Goal: Task Accomplishment & Management: Complete application form

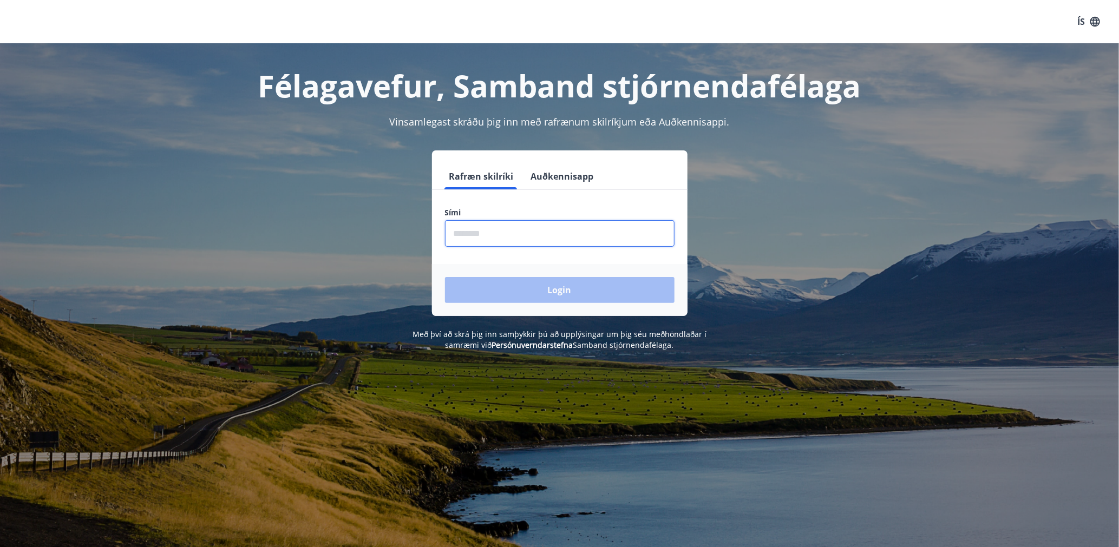
click at [454, 231] on input "phone" at bounding box center [560, 233] width 230 height 27
type input "********"
click at [542, 286] on button "Login" at bounding box center [560, 290] width 230 height 26
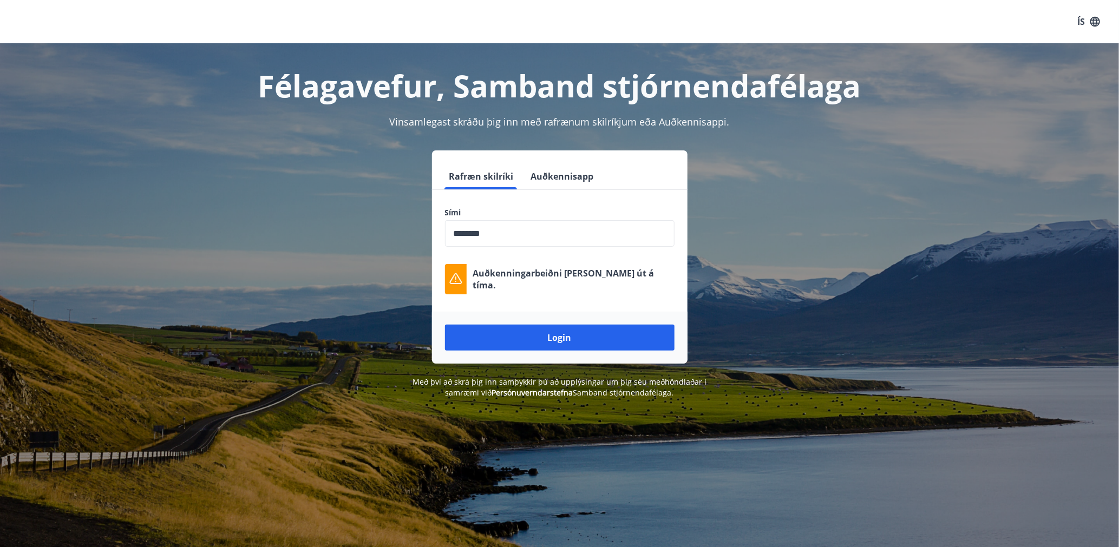
click at [496, 237] on input "phone" at bounding box center [560, 233] width 230 height 27
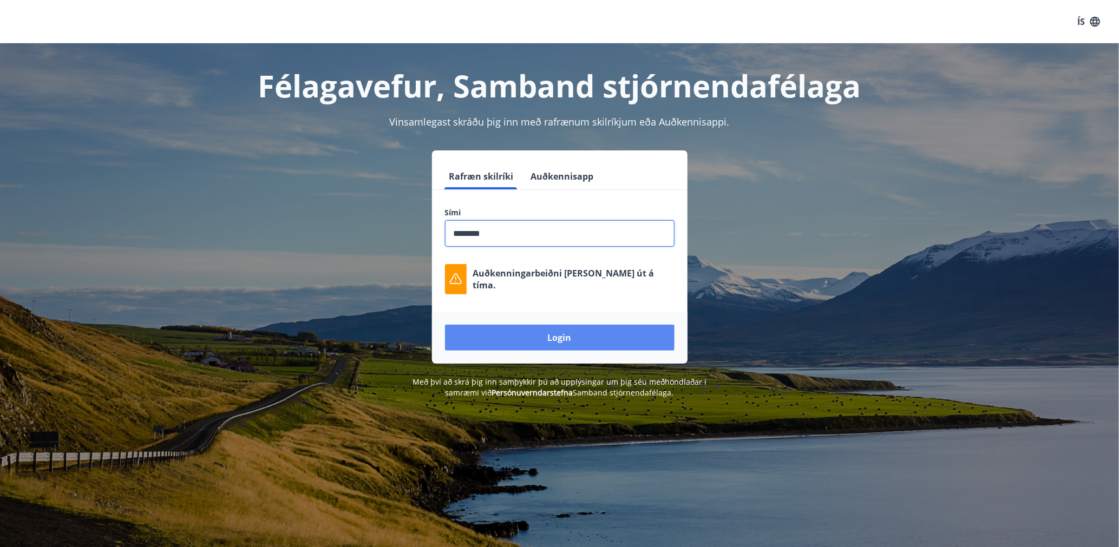
click at [534, 338] on button "Login" at bounding box center [560, 338] width 230 height 26
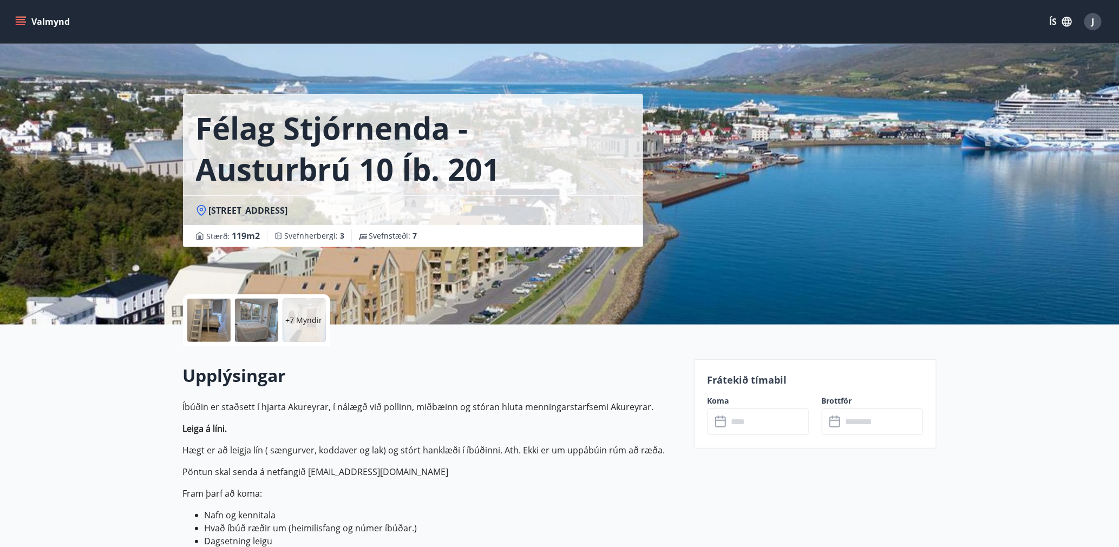
click at [224, 323] on div at bounding box center [208, 320] width 43 height 43
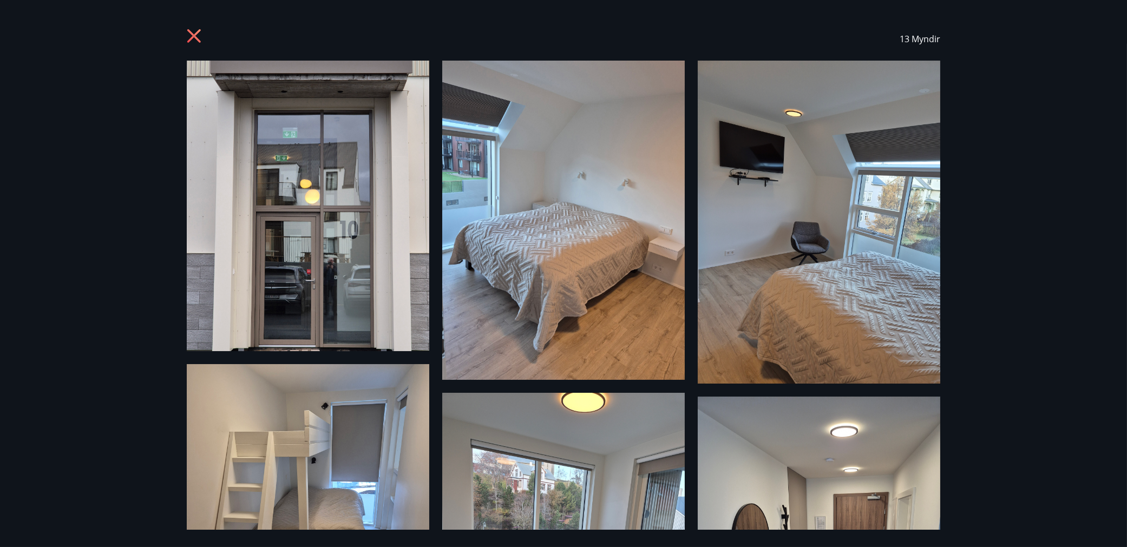
drag, startPoint x: 201, startPoint y: 45, endPoint x: 186, endPoint y: 35, distance: 18.5
click at [197, 44] on icon at bounding box center [195, 37] width 17 height 17
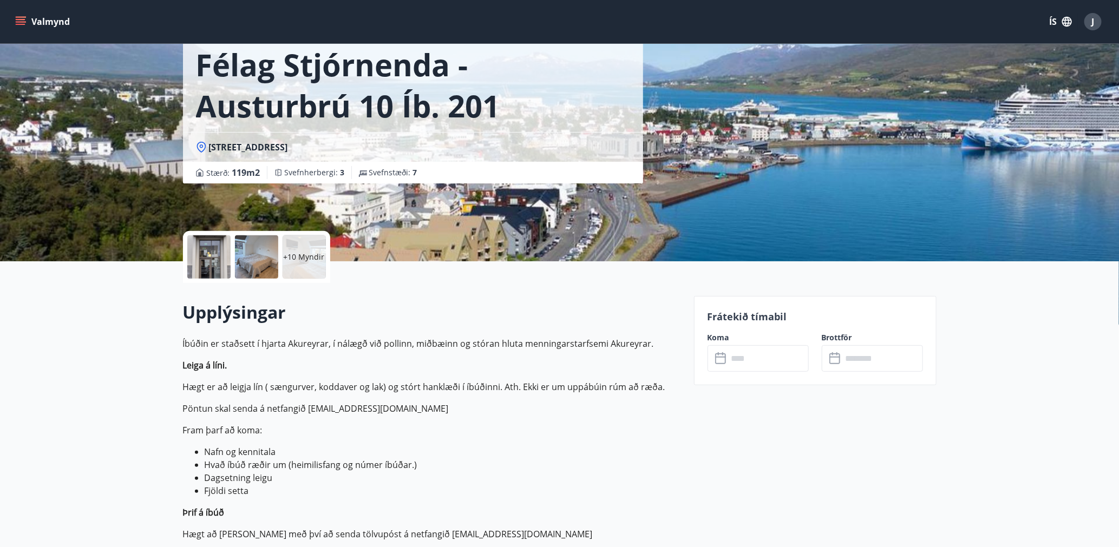
scroll to position [58, 0]
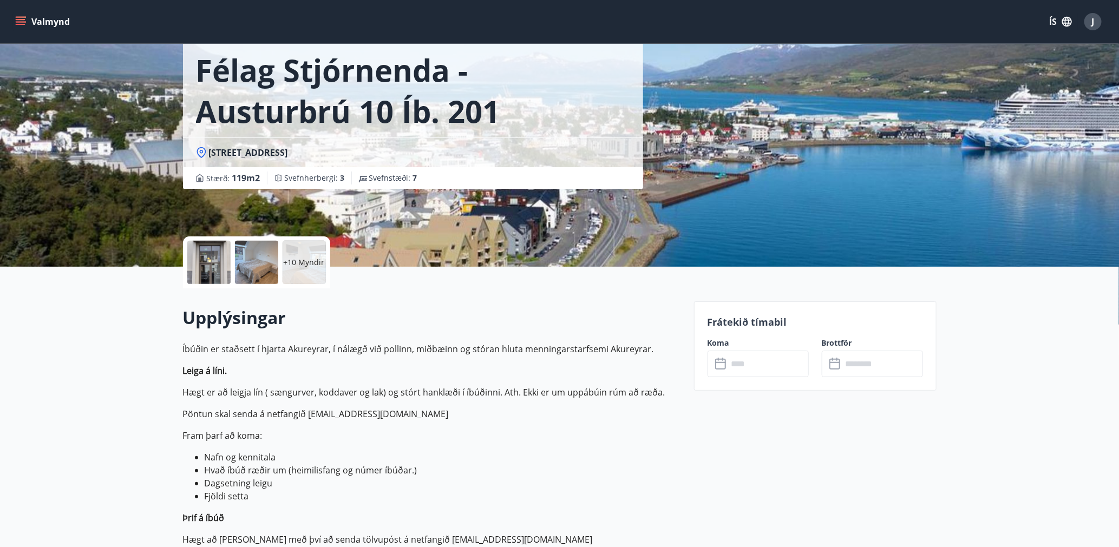
click at [16, 21] on icon "menu" at bounding box center [22, 21] width 12 height 1
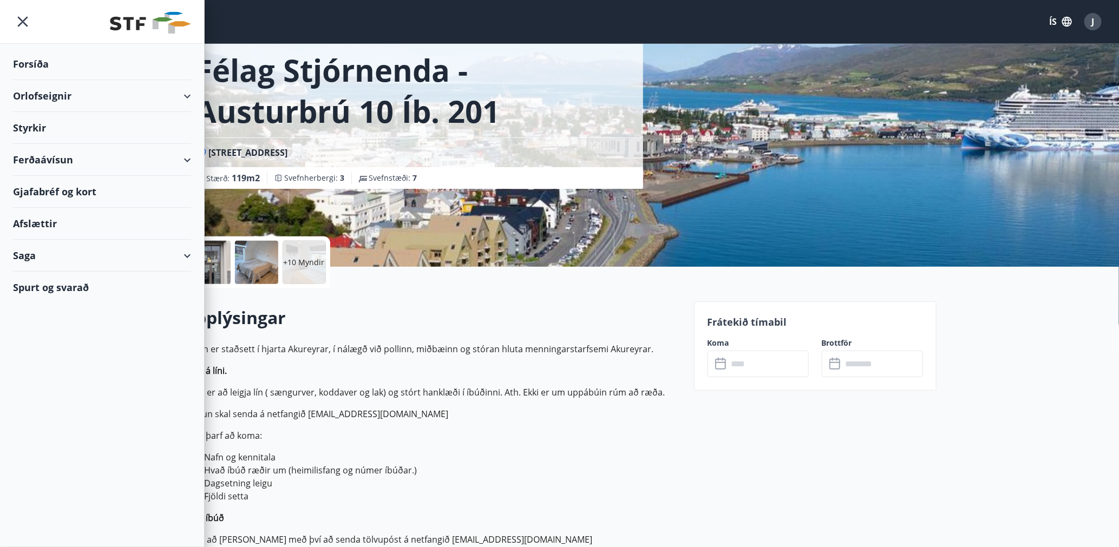
click at [30, 129] on div "Styrkir" at bounding box center [102, 128] width 178 height 32
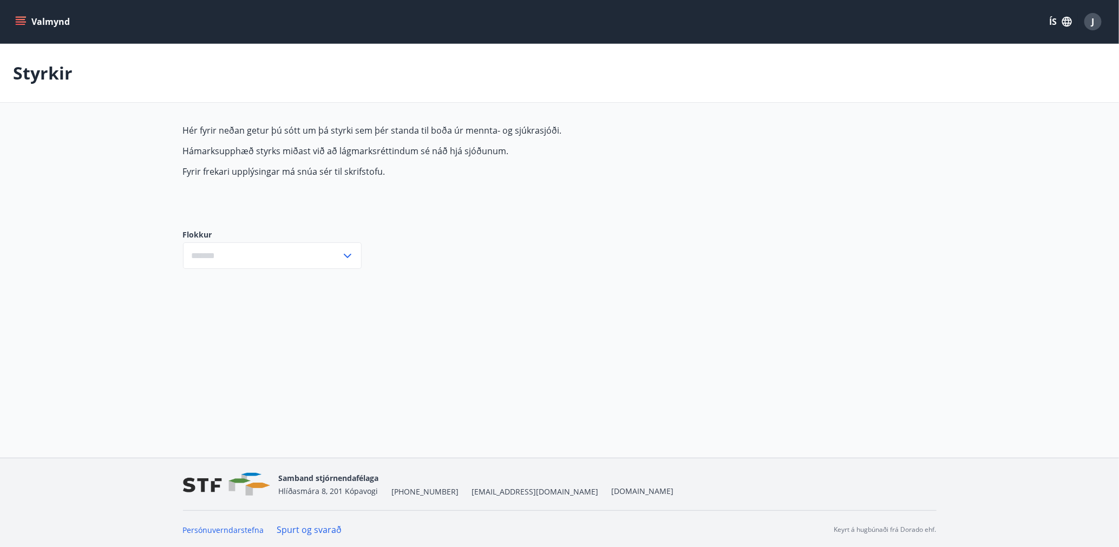
type input "***"
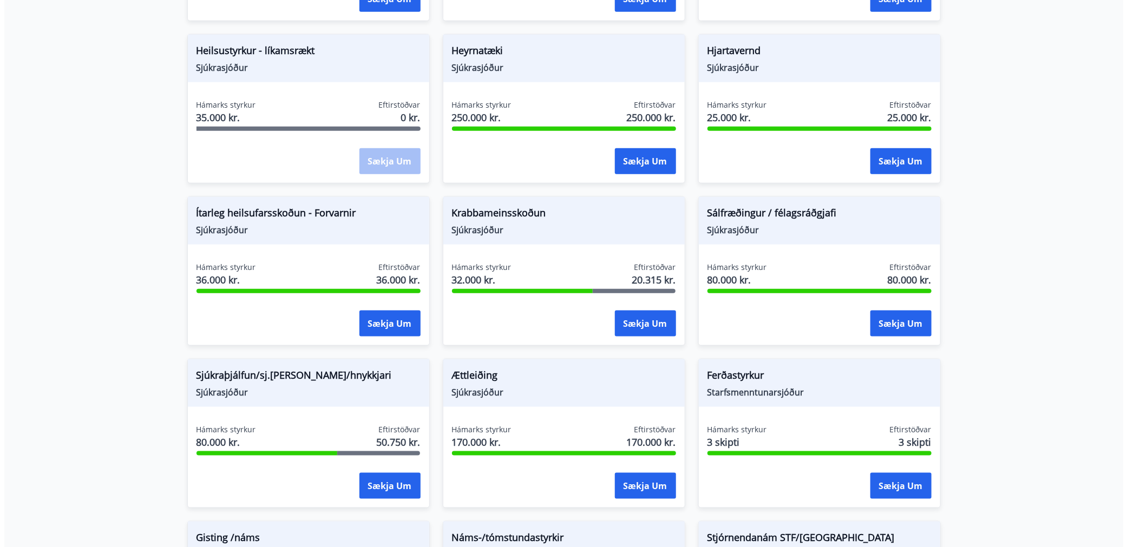
scroll to position [578, 0]
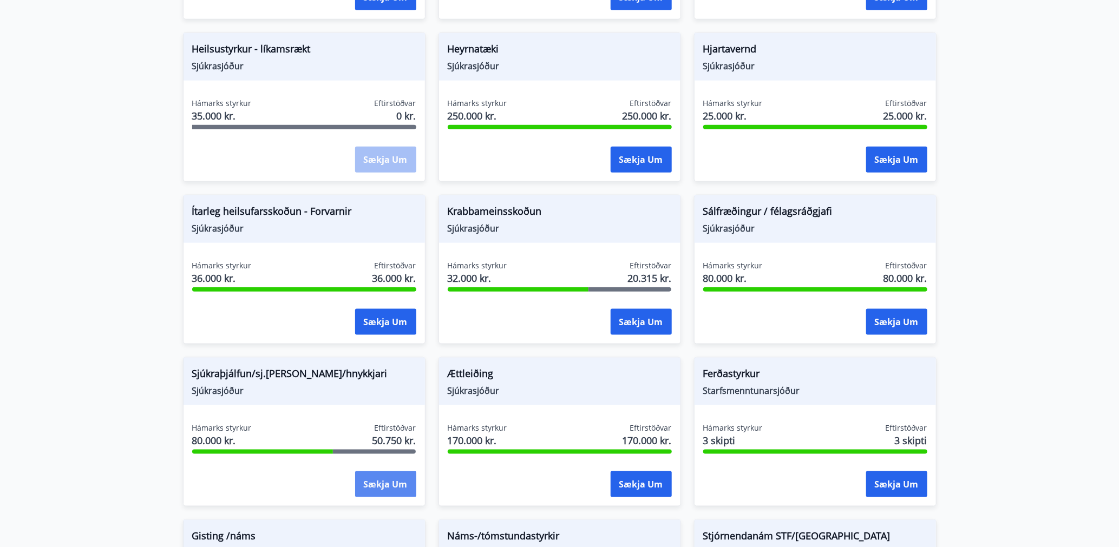
click at [381, 480] on button "Sækja um" at bounding box center [385, 485] width 61 height 26
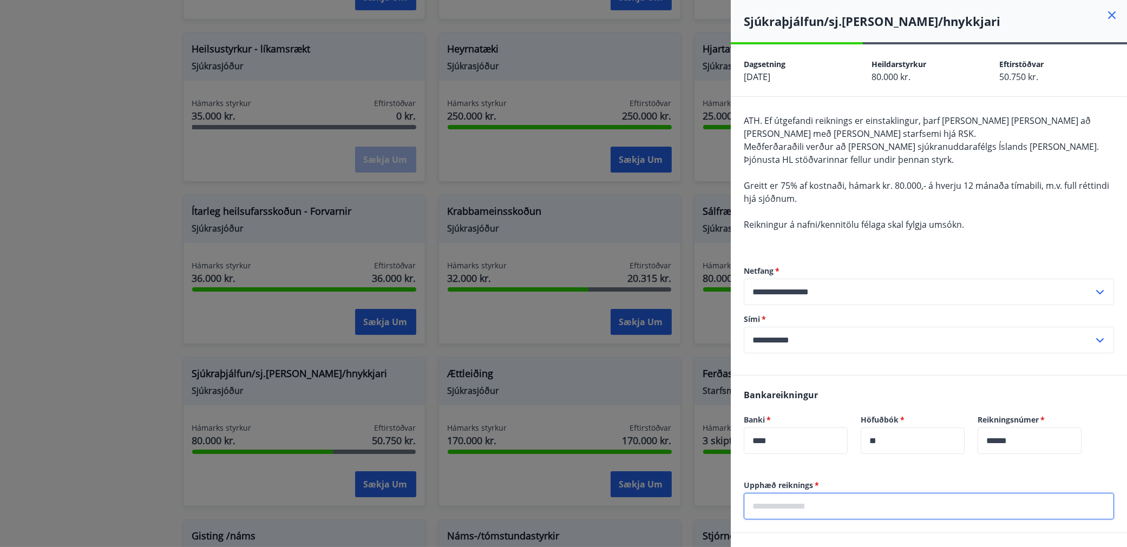
click at [796, 502] on input "text" at bounding box center [929, 506] width 370 height 27
type input "*****"
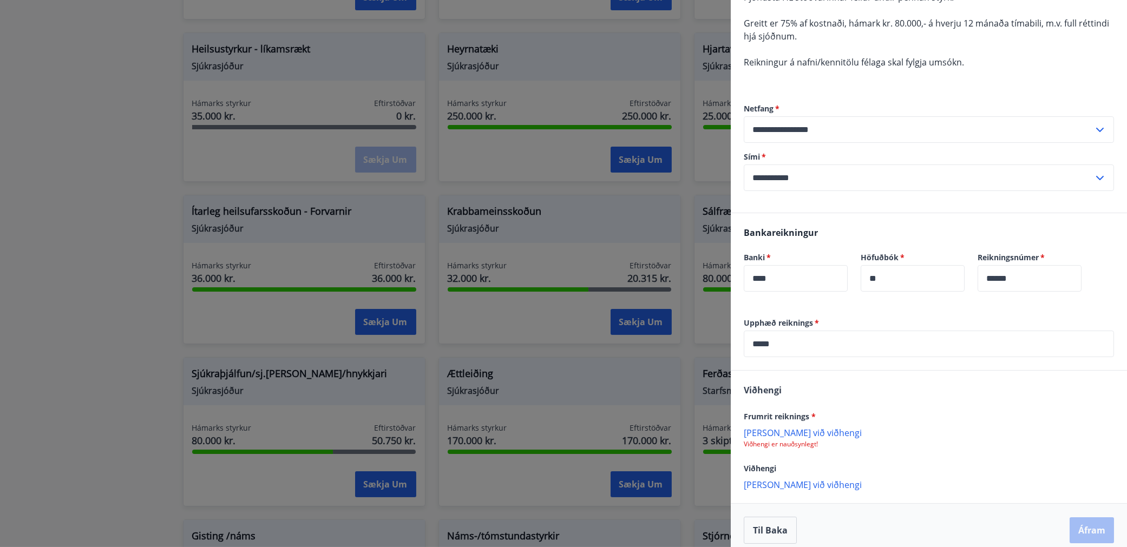
scroll to position [170, 0]
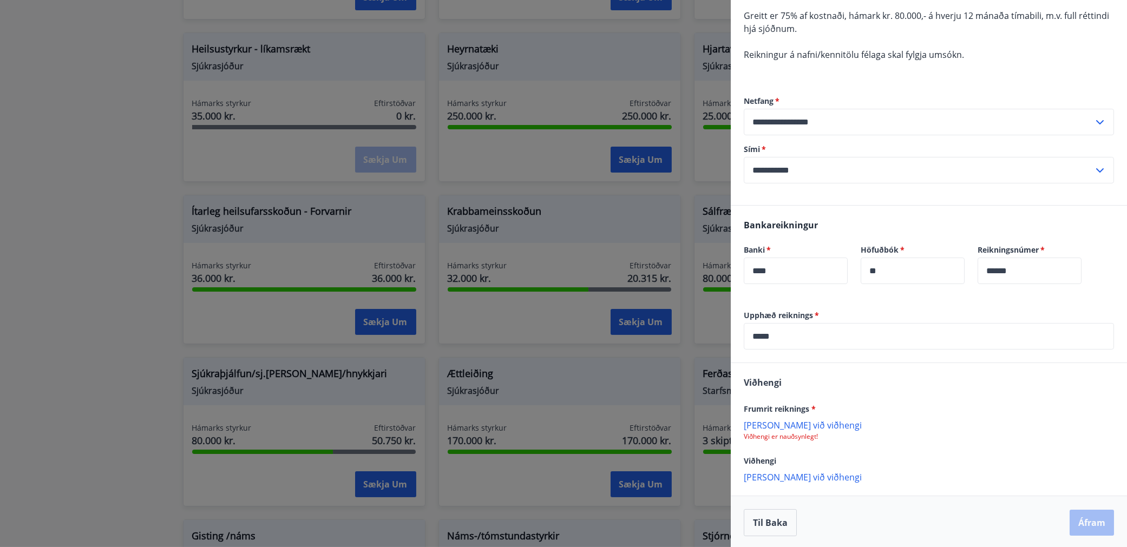
click at [773, 434] on p "Viðhengi er nauðsynlegt!" at bounding box center [929, 437] width 370 height 9
click at [774, 424] on p "Bæta við viðhengi" at bounding box center [929, 425] width 370 height 11
click at [1080, 521] on button "Áfram" at bounding box center [1092, 524] width 44 height 26
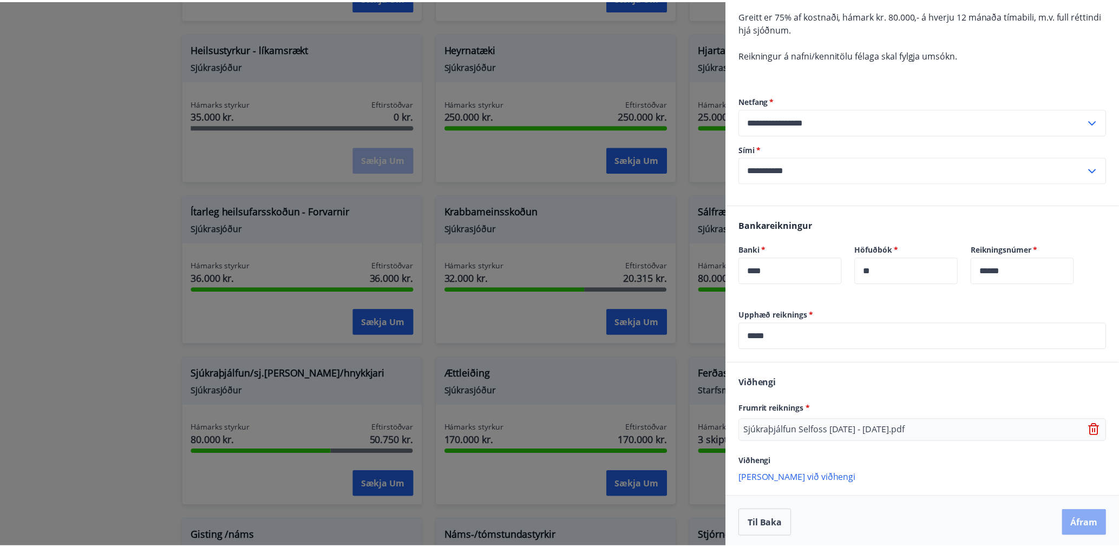
scroll to position [0, 0]
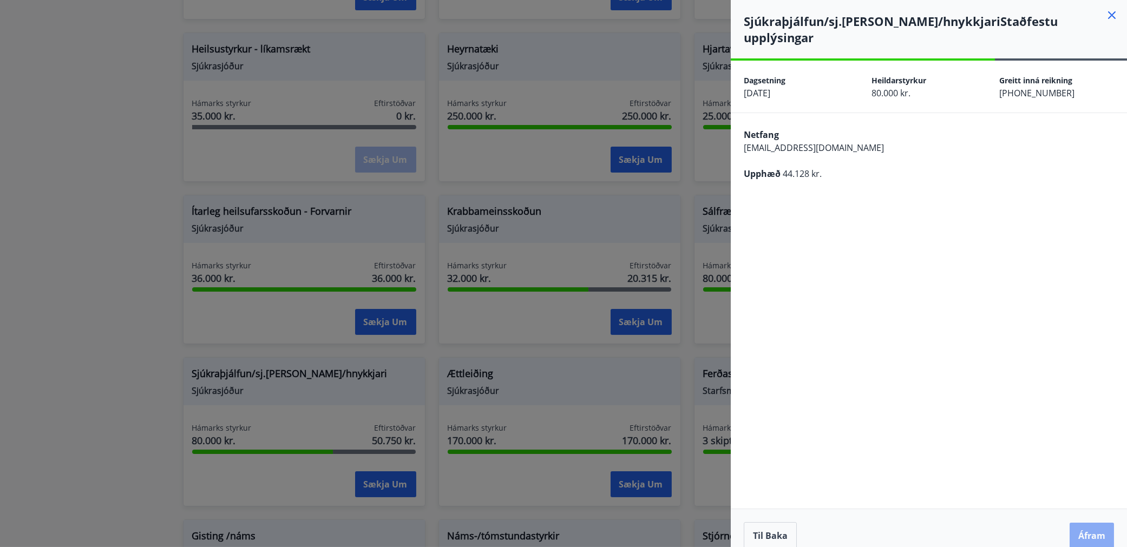
click at [1087, 523] on button "Áfram" at bounding box center [1092, 536] width 44 height 26
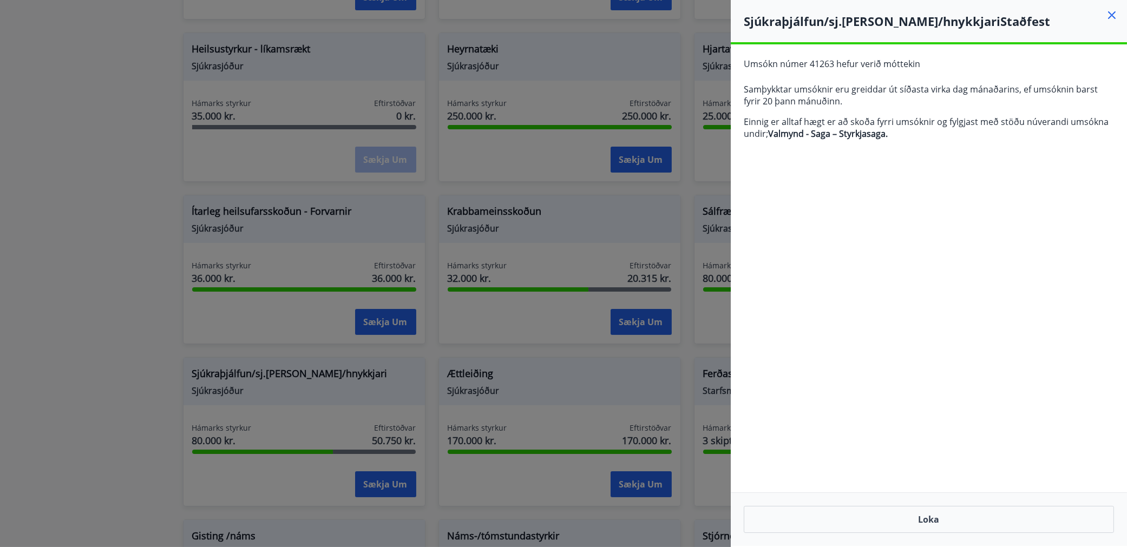
click at [1106, 21] on icon at bounding box center [1112, 15] width 13 height 13
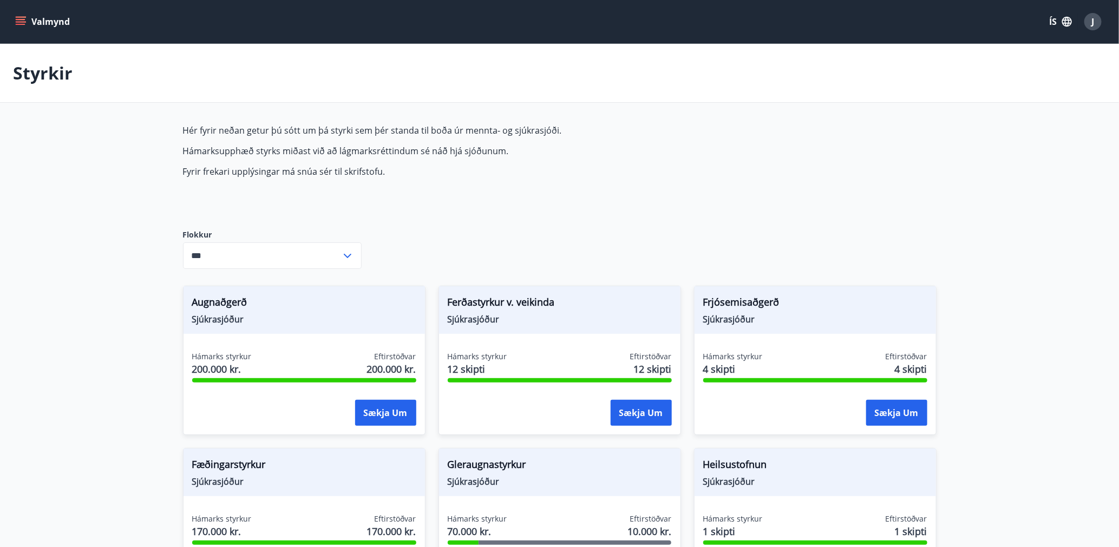
click at [28, 21] on button "Valmynd" at bounding box center [43, 21] width 61 height 19
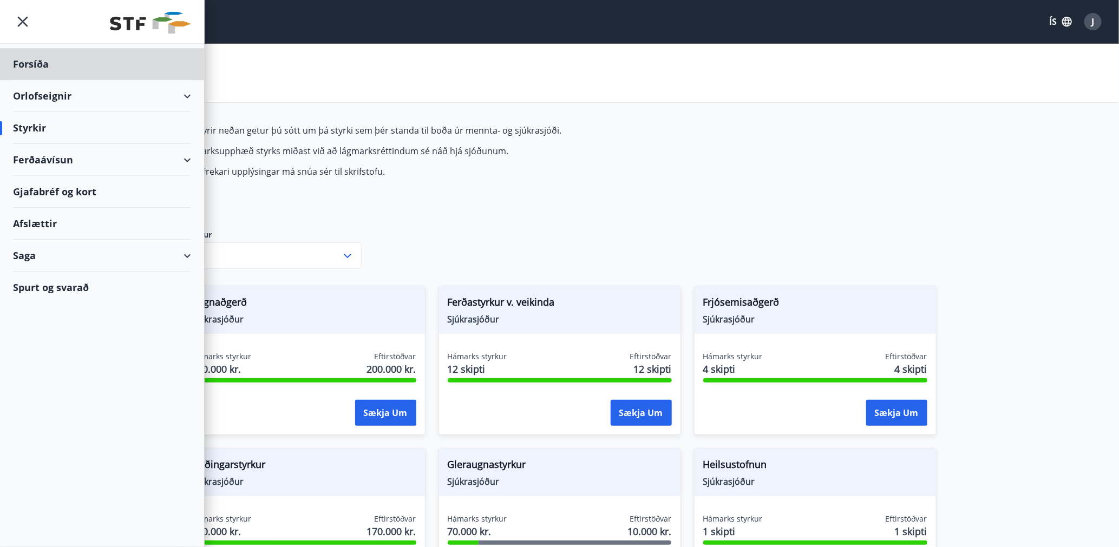
click at [42, 126] on div "Styrkir" at bounding box center [102, 128] width 178 height 32
click at [172, 254] on div "Saga" at bounding box center [102, 256] width 178 height 32
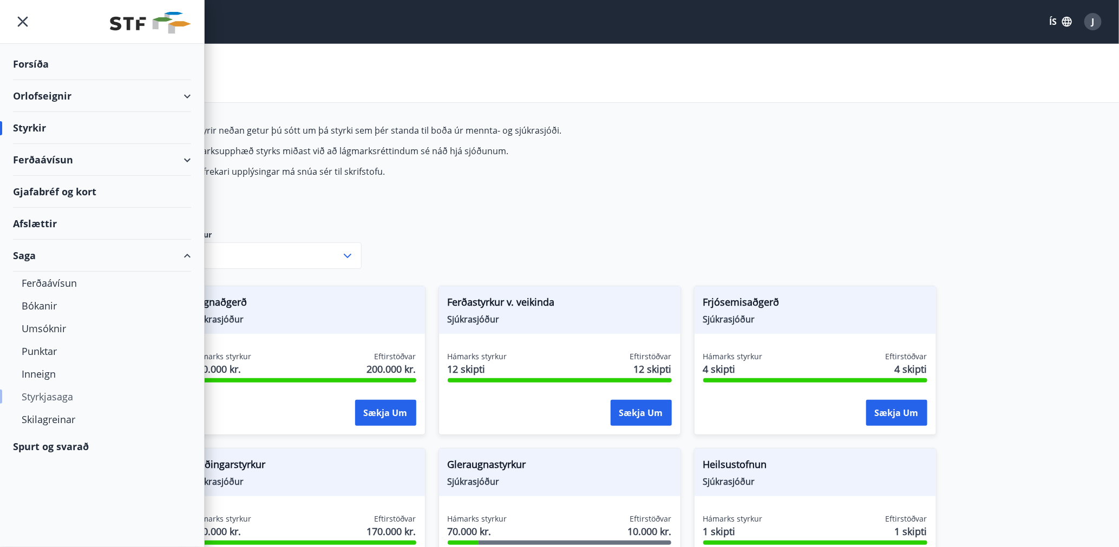
click at [66, 398] on div "Styrkjasaga" at bounding box center [102, 396] width 161 height 23
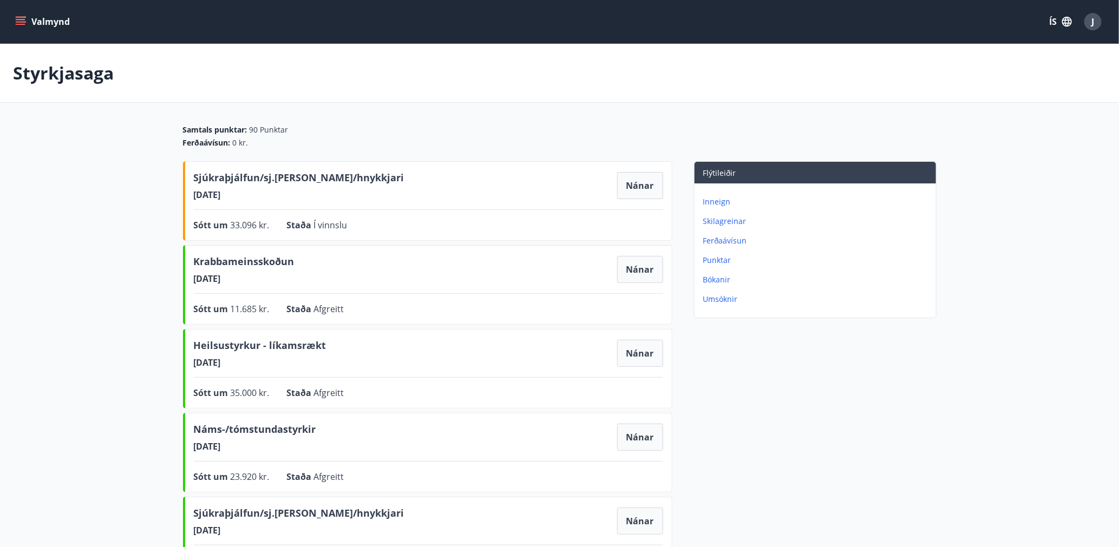
click at [271, 346] on span "Heilsustyrkur - líkamsrækt" at bounding box center [260, 347] width 133 height 18
click at [641, 350] on button "Nánar" at bounding box center [640, 353] width 46 height 27
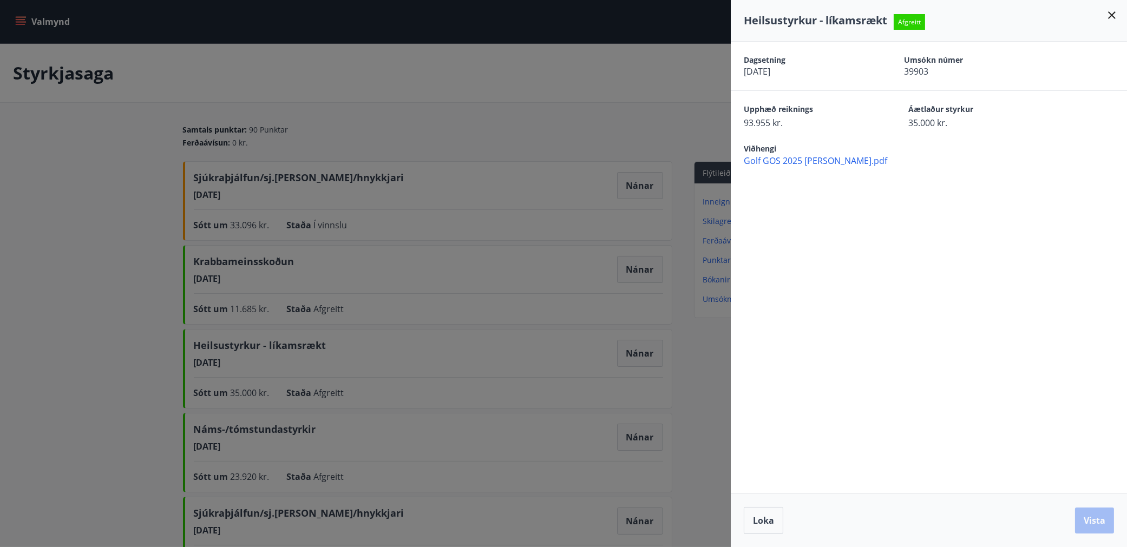
click at [1104, 18] on div "Heilsustyrkur - líkamsrækt Afgreitt" at bounding box center [929, 20] width 370 height 15
drag, startPoint x: 1111, startPoint y: 17, endPoint x: 1080, endPoint y: 35, distance: 36.1
click at [1110, 17] on icon at bounding box center [1112, 15] width 13 height 13
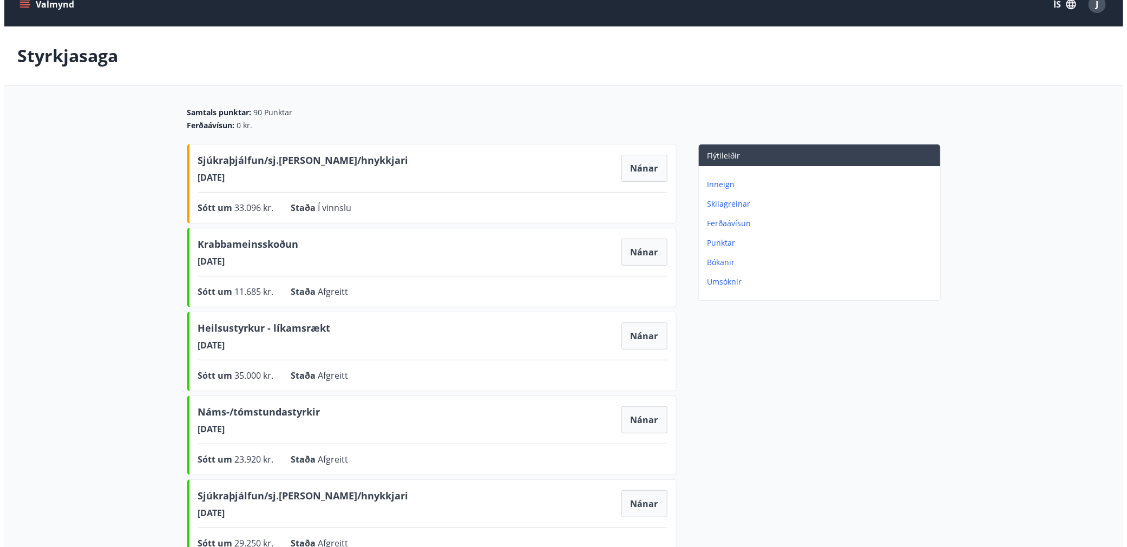
scroll to position [16, 0]
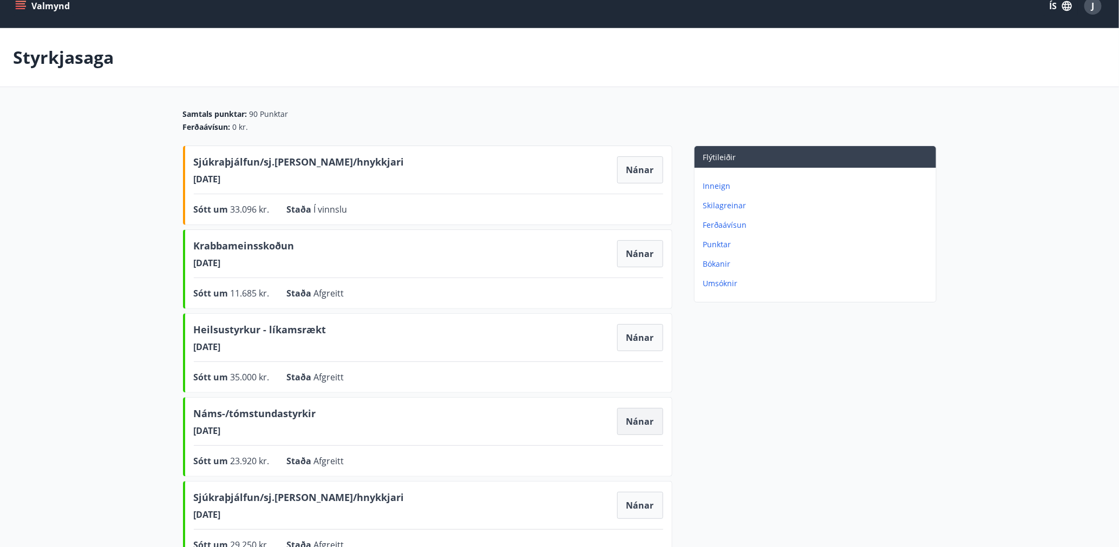
click at [637, 422] on button "Nánar" at bounding box center [640, 421] width 46 height 27
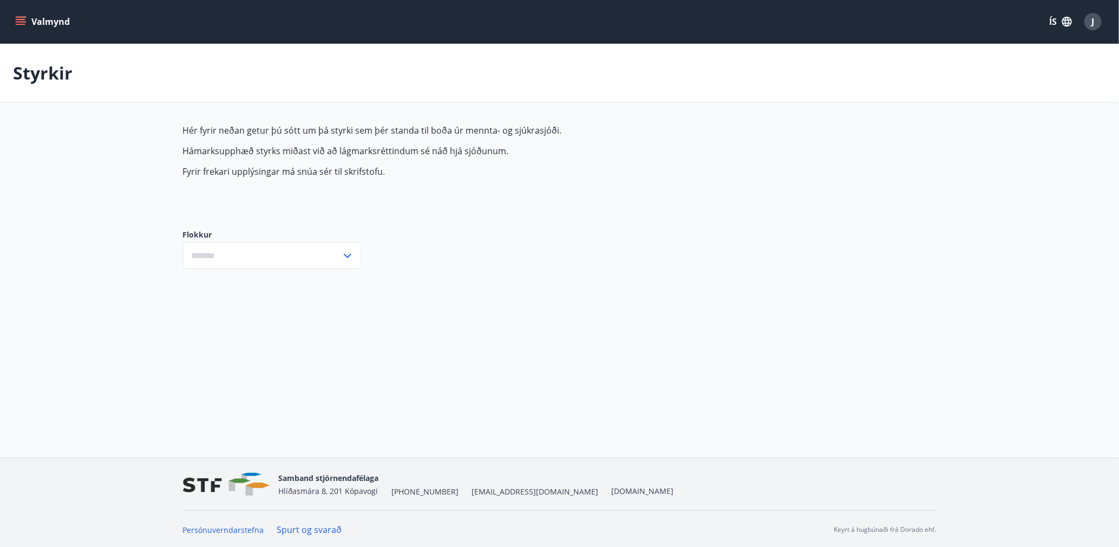
type input "***"
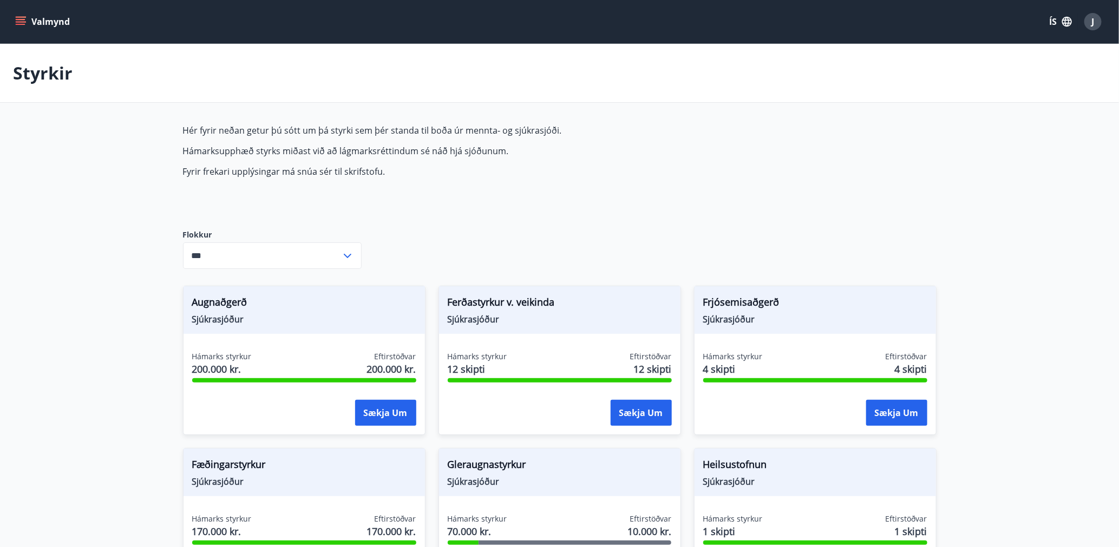
click at [18, 22] on icon "menu" at bounding box center [22, 21] width 12 height 1
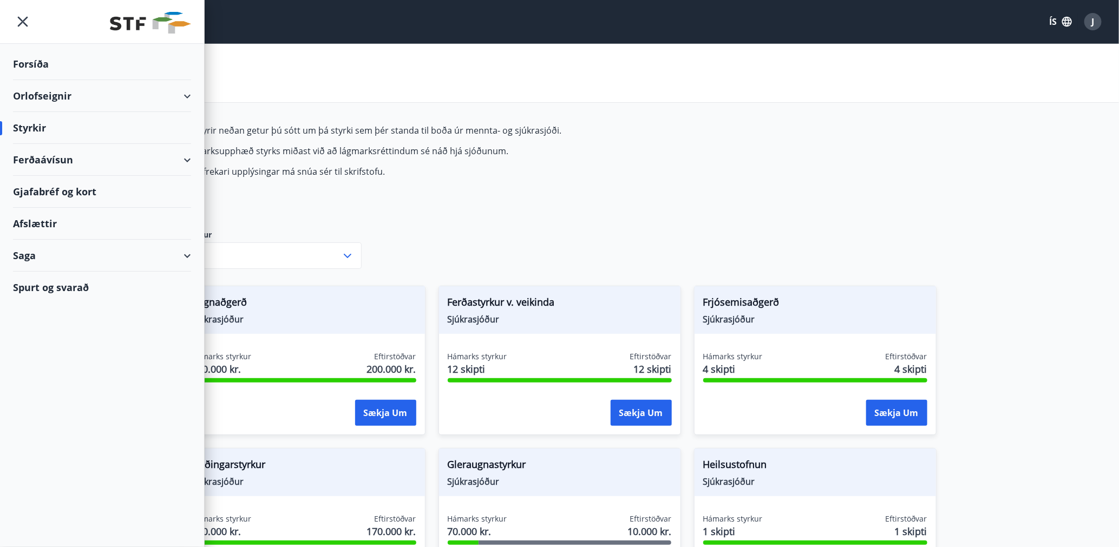
click at [50, 258] on div "Saga" at bounding box center [102, 256] width 178 height 32
click at [52, 394] on div "Styrkjasaga" at bounding box center [102, 396] width 161 height 23
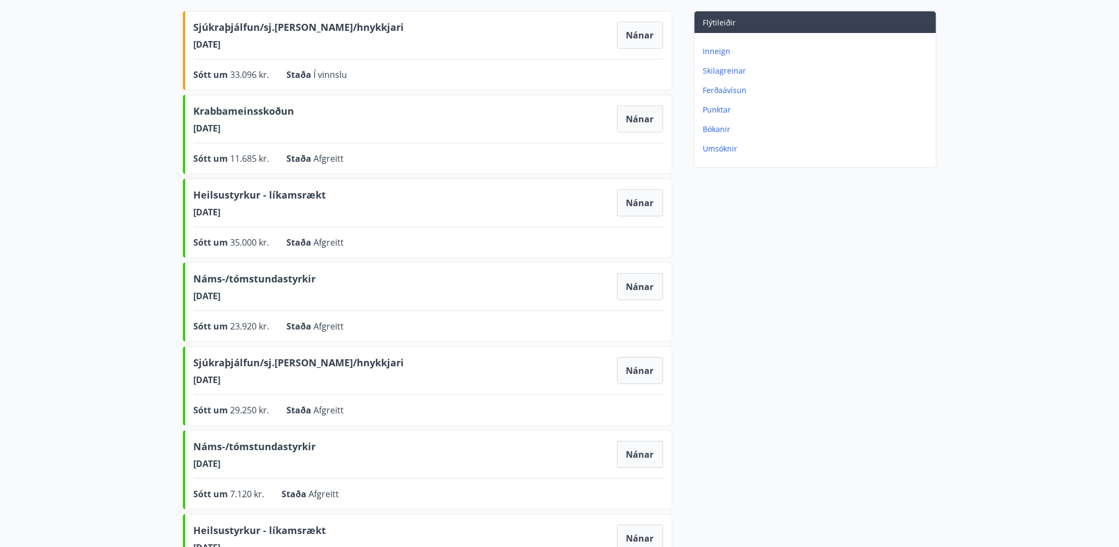
scroll to position [174, 0]
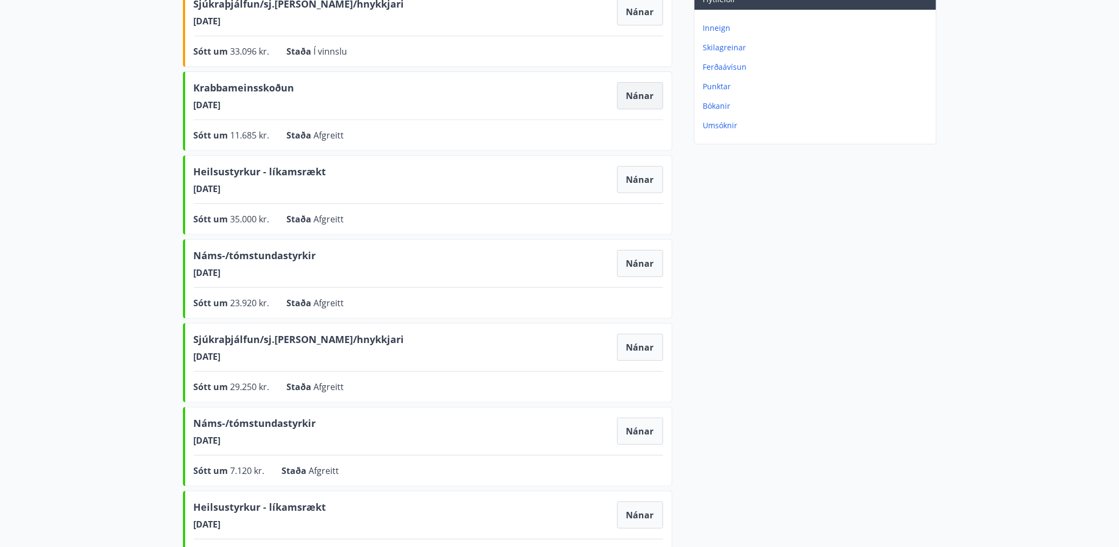
click at [629, 99] on button "Nánar" at bounding box center [640, 95] width 46 height 27
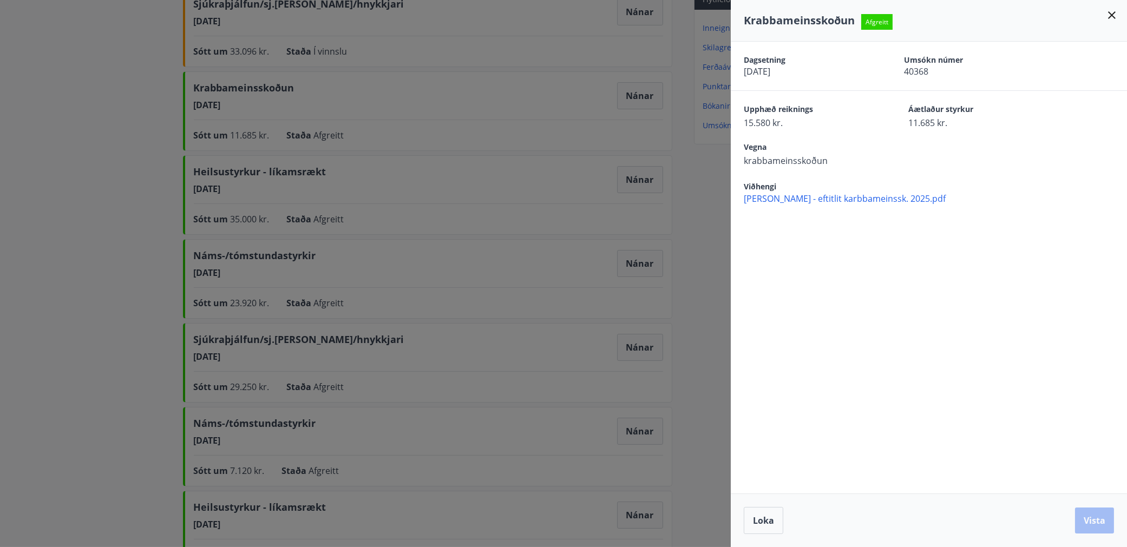
click at [263, 424] on div at bounding box center [563, 273] width 1127 height 547
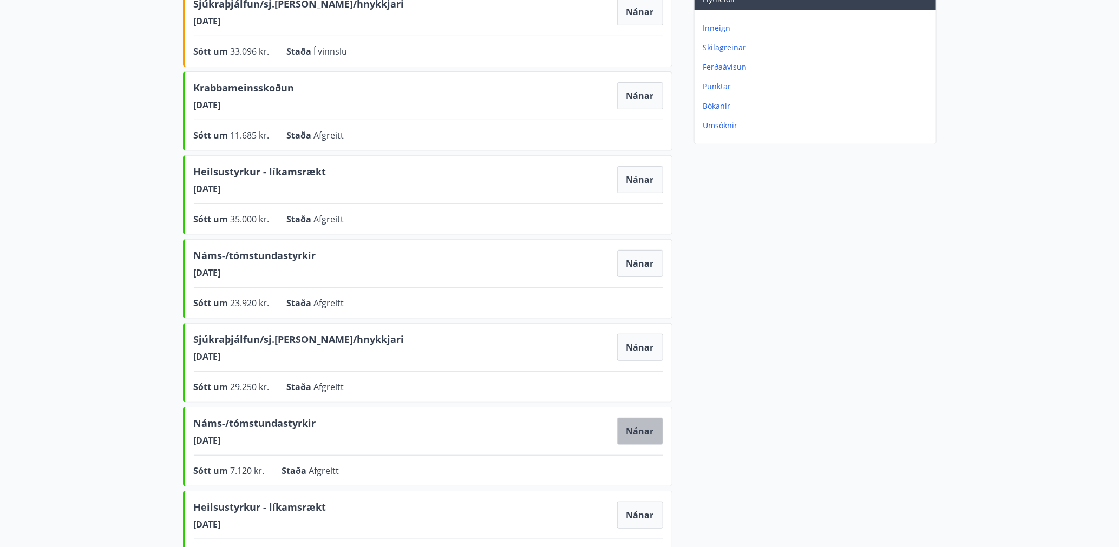
click at [662, 419] on button "Nánar" at bounding box center [640, 431] width 46 height 27
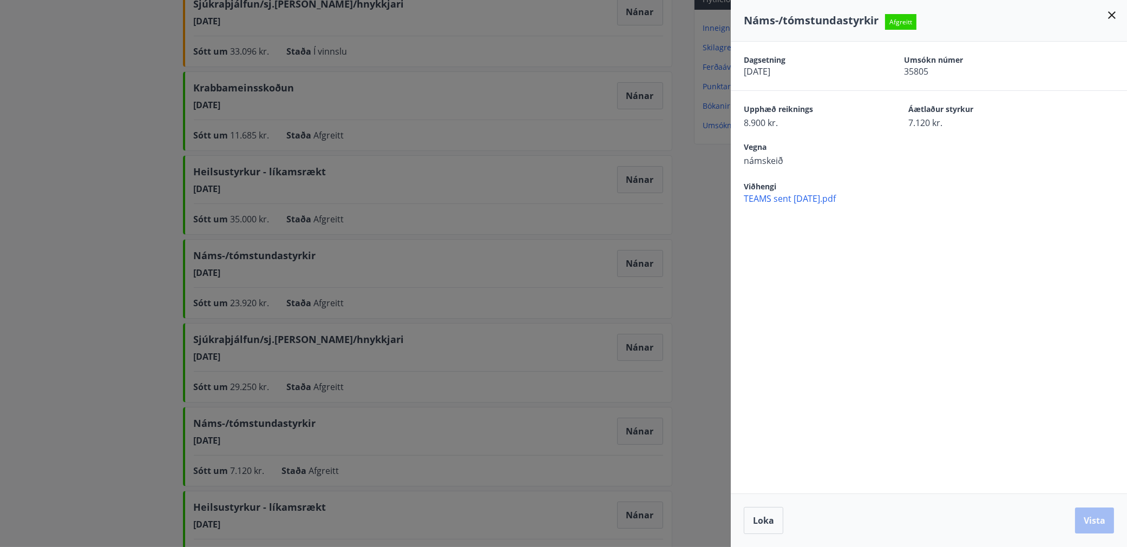
click at [225, 345] on div at bounding box center [563, 273] width 1127 height 547
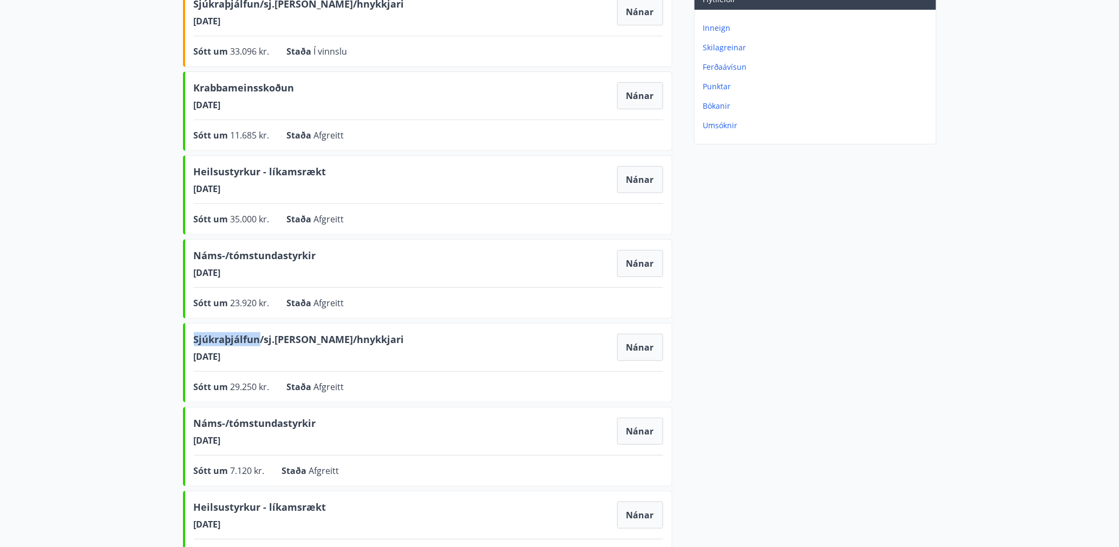
click at [225, 345] on span "Sjúkraþjálfun/sj.nudd/hnykkjari" at bounding box center [299, 341] width 211 height 18
click at [626, 338] on button "Nánar" at bounding box center [640, 347] width 46 height 27
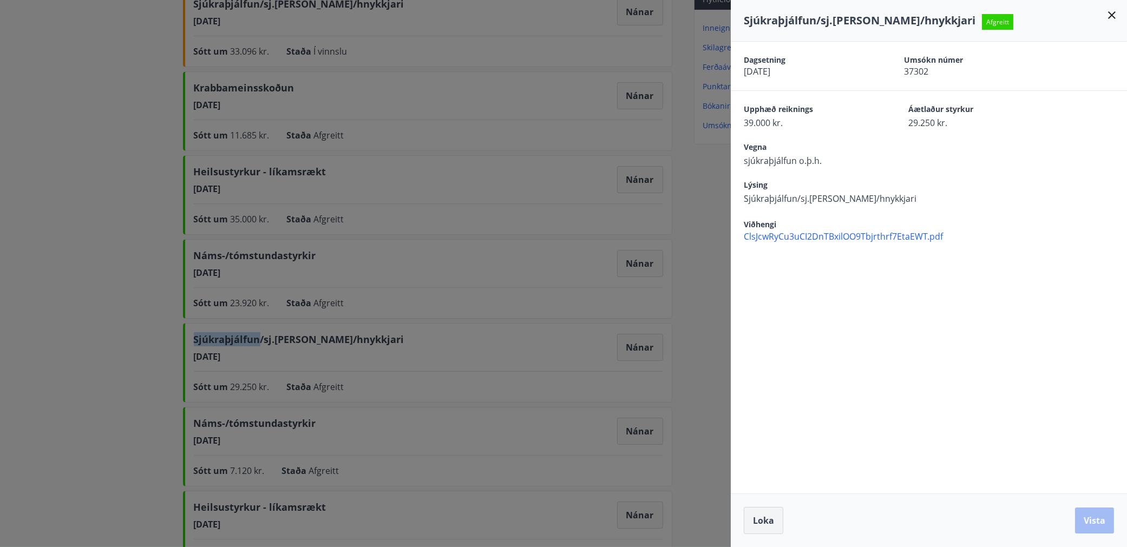
click at [768, 530] on button "Loka" at bounding box center [764, 520] width 40 height 27
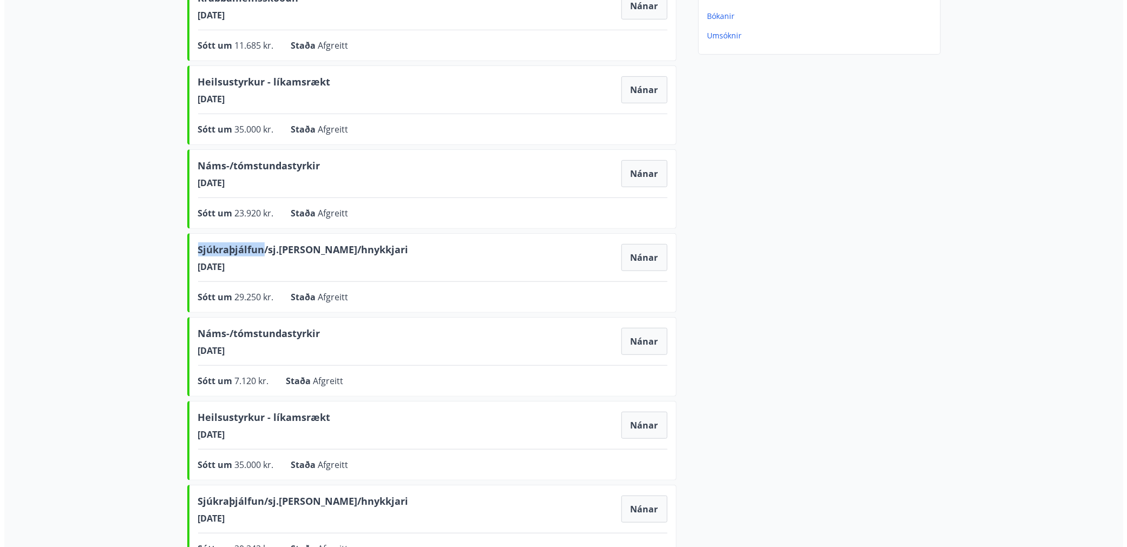
scroll to position [271, 0]
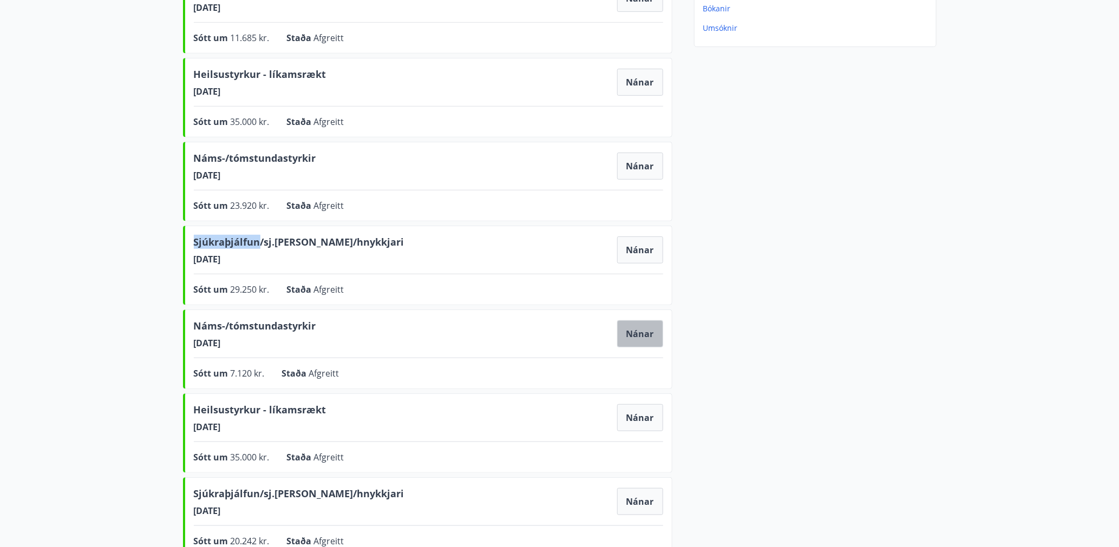
click at [639, 330] on button "Nánar" at bounding box center [640, 333] width 46 height 27
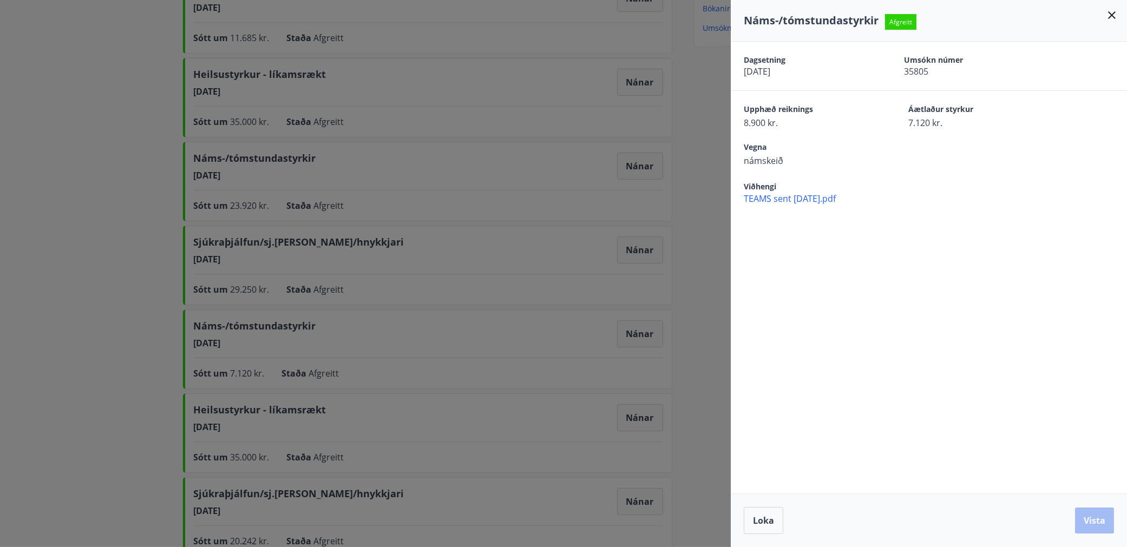
click at [782, 201] on span "TEAMS sent 04.06.2024.pdf" at bounding box center [935, 199] width 383 height 12
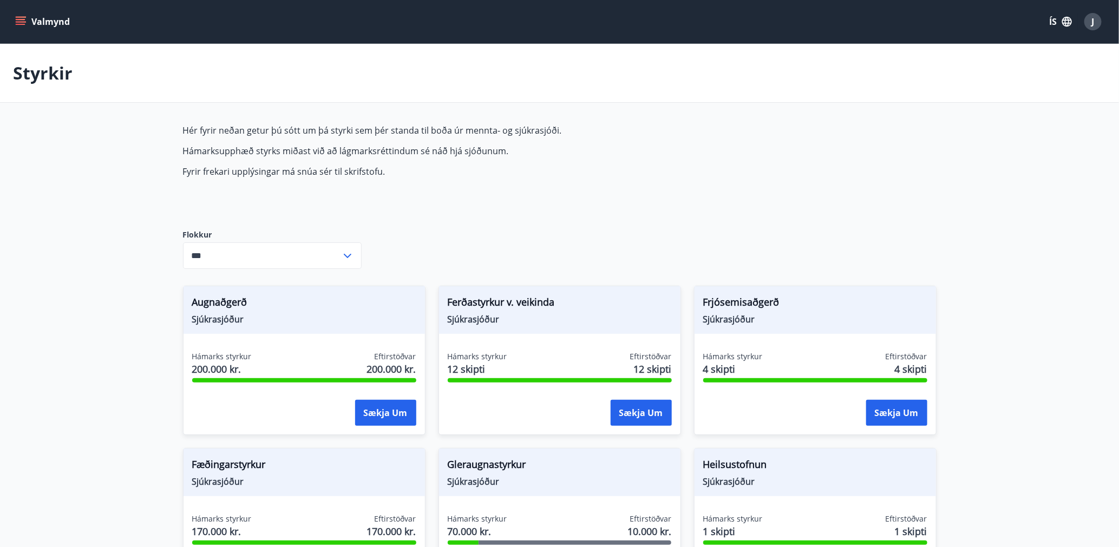
type input "***"
click at [18, 24] on icon "menu" at bounding box center [21, 24] width 10 height 1
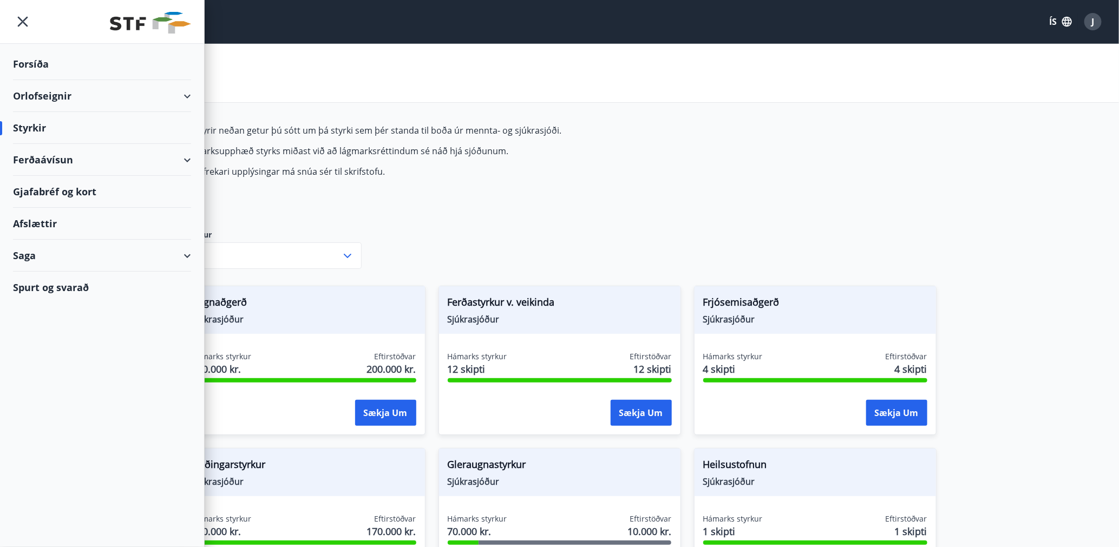
drag, startPoint x: 25, startPoint y: 252, endPoint x: 33, endPoint y: 252, distance: 7.6
click at [27, 252] on div "Saga" at bounding box center [102, 256] width 178 height 32
click at [62, 399] on div "Styrkjasaga" at bounding box center [102, 396] width 161 height 23
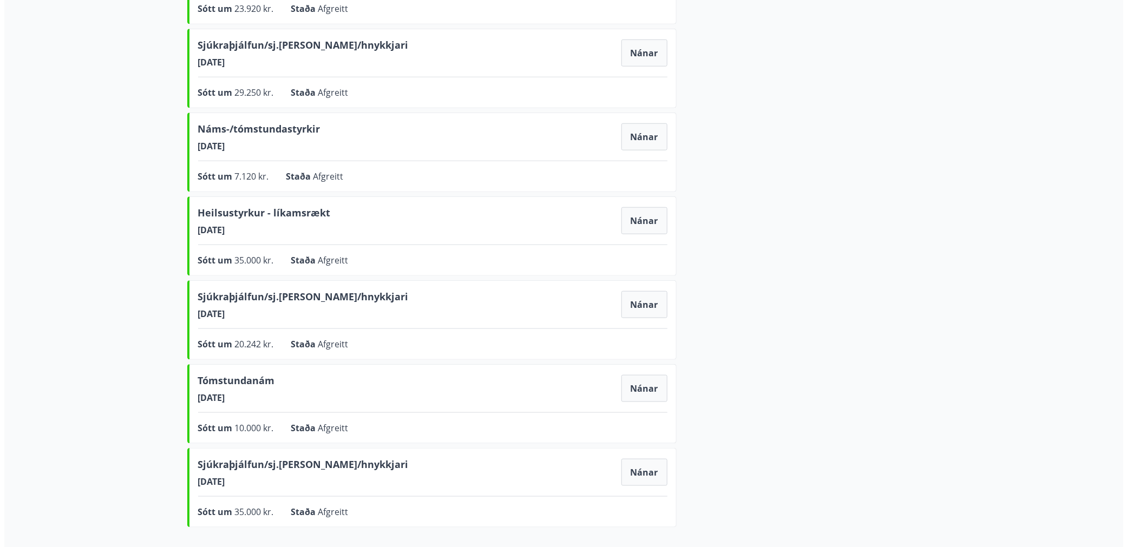
scroll to position [585, 0]
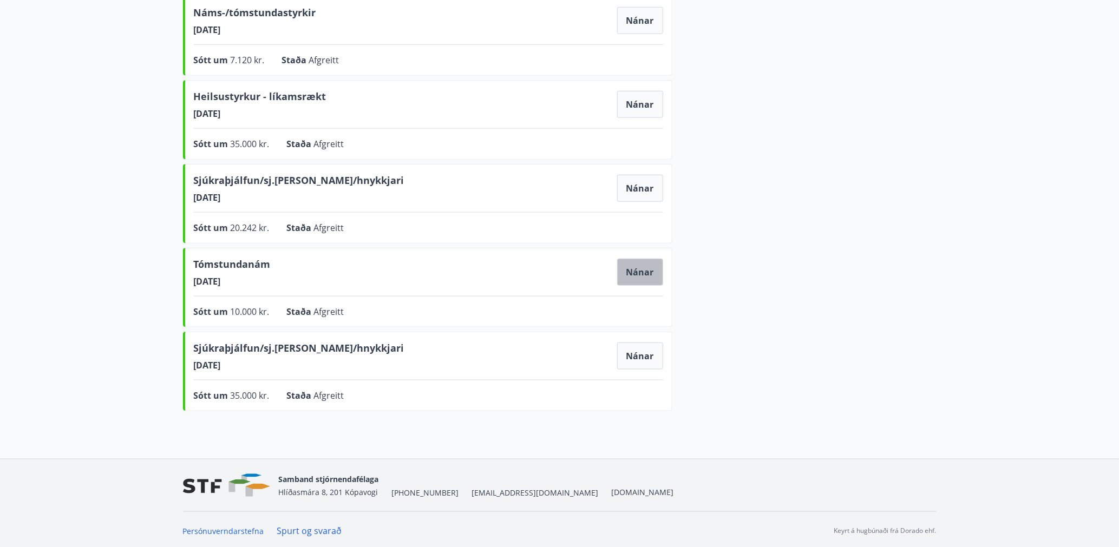
click at [637, 272] on button "Nánar" at bounding box center [640, 272] width 46 height 27
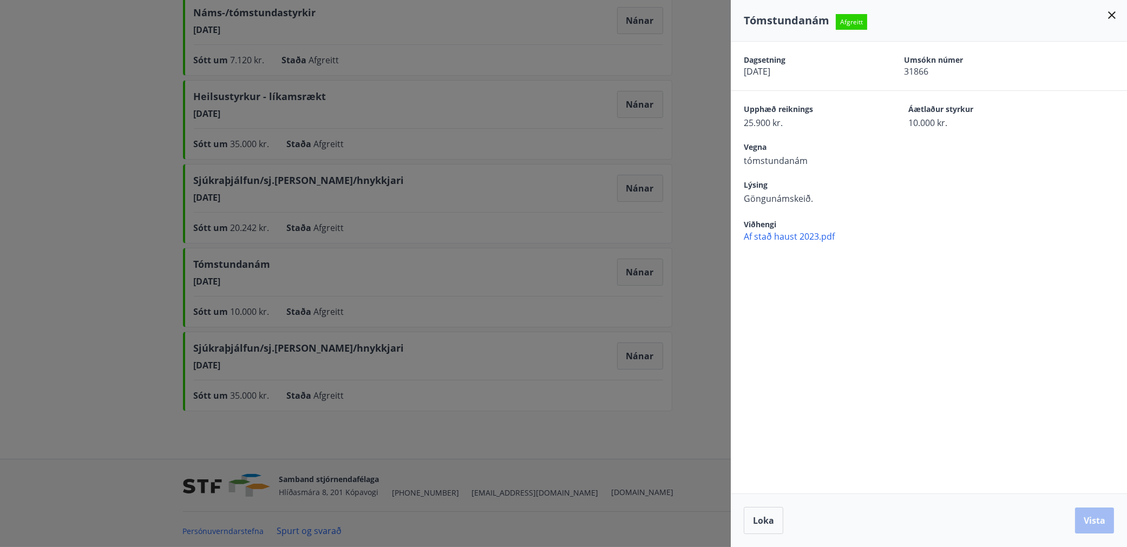
click at [776, 237] on span "Af stað haust 2023.pdf" at bounding box center [935, 237] width 383 height 12
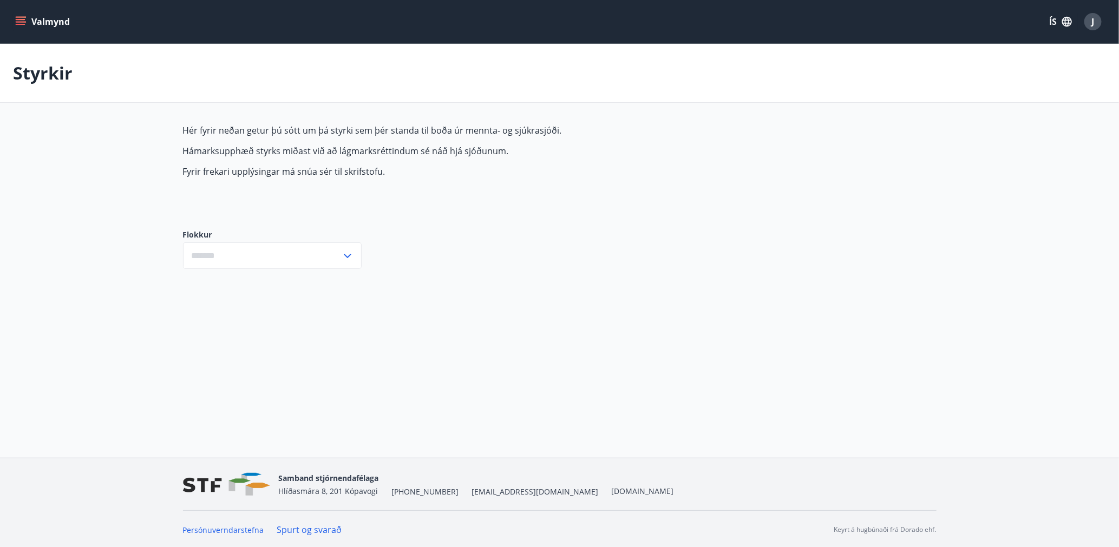
type input "***"
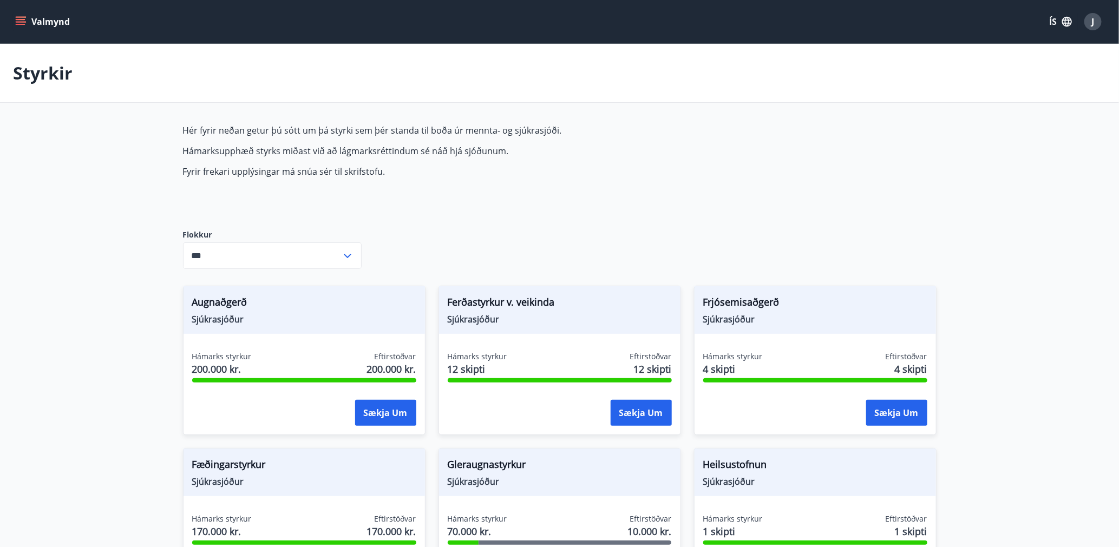
click at [25, 24] on icon "menu" at bounding box center [20, 21] width 11 height 11
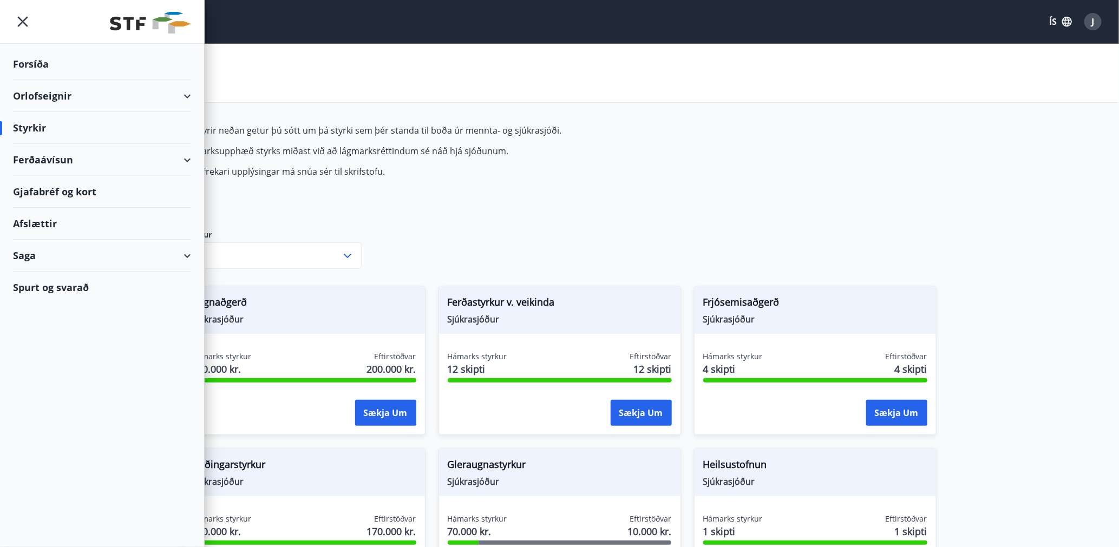
click at [32, 64] on div "Forsíða" at bounding box center [102, 64] width 178 height 32
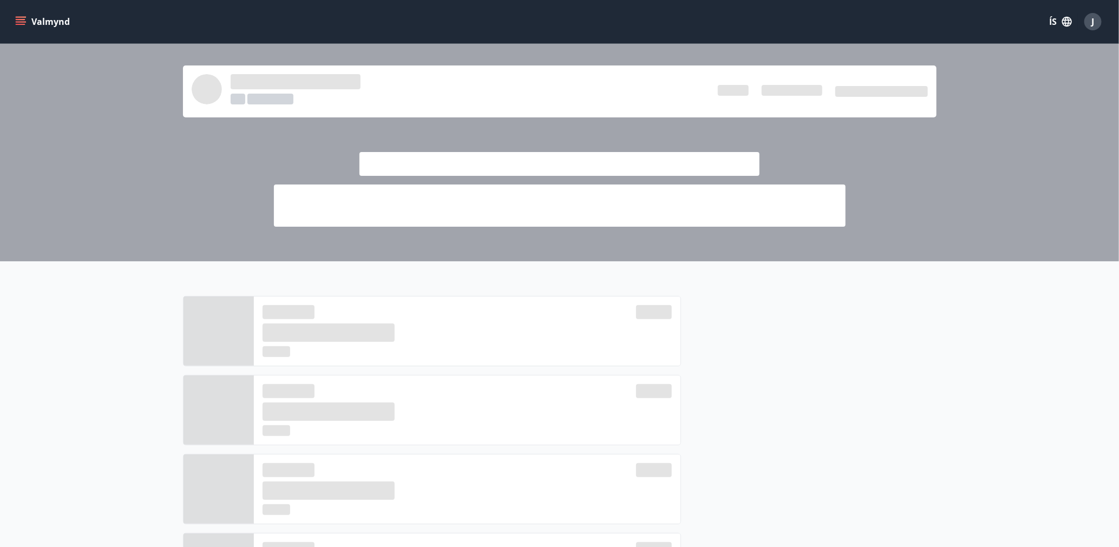
click at [27, 24] on button "Valmynd" at bounding box center [43, 21] width 61 height 19
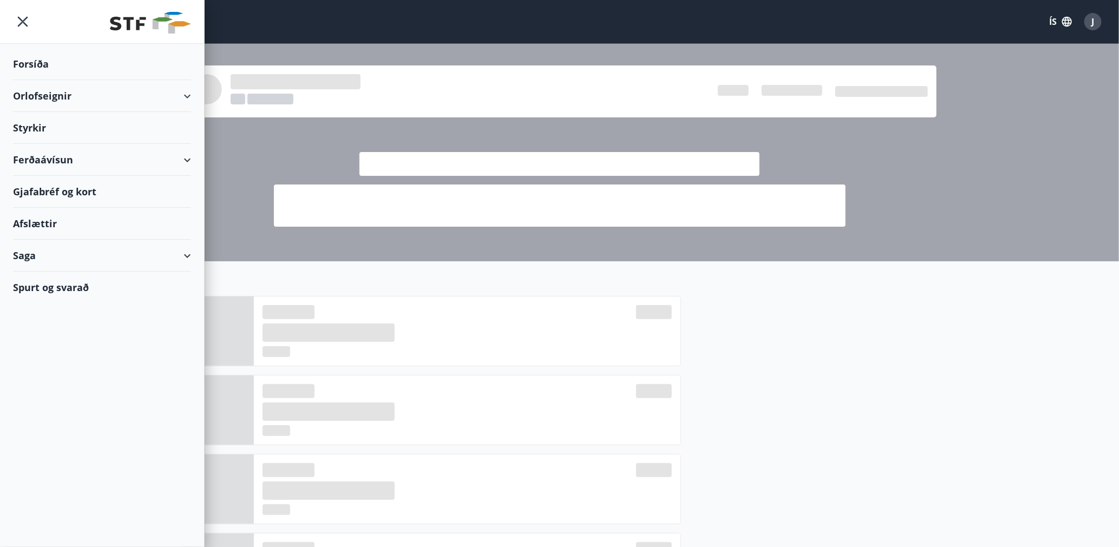
click at [46, 129] on div "Styrkir" at bounding box center [102, 128] width 178 height 32
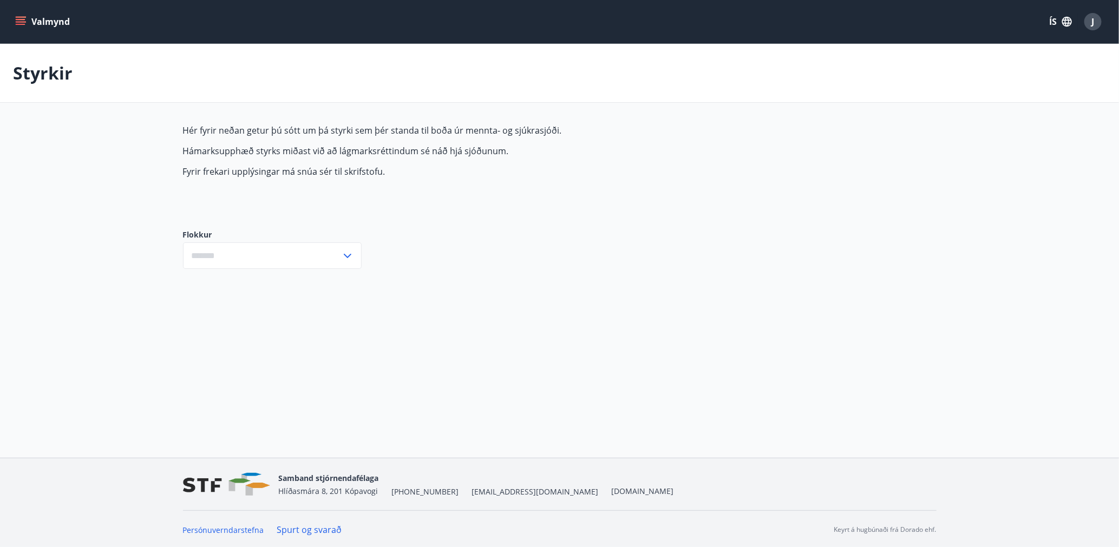
type input "***"
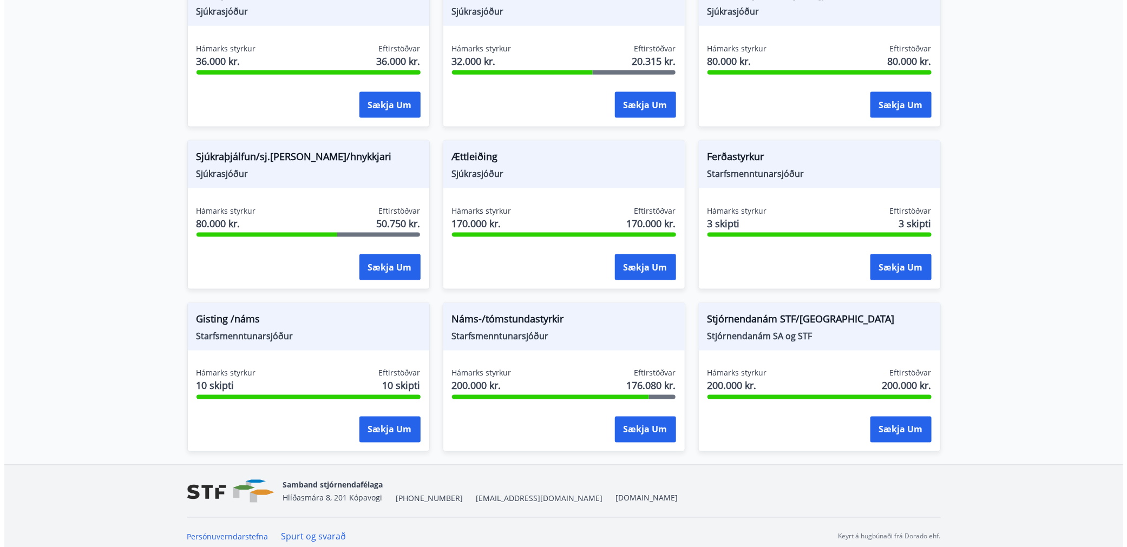
scroll to position [802, 0]
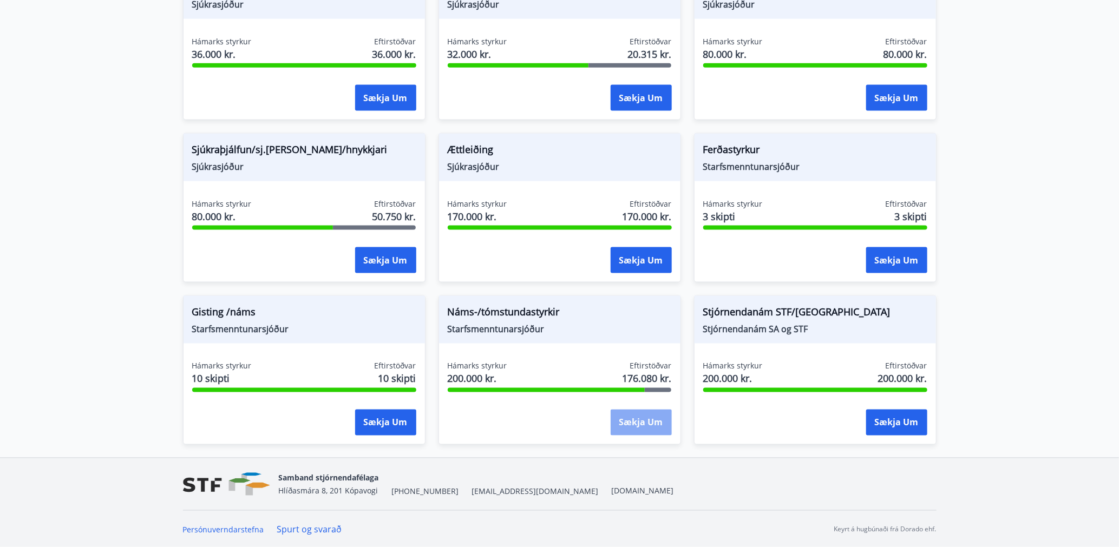
click at [627, 423] on button "Sækja um" at bounding box center [641, 423] width 61 height 26
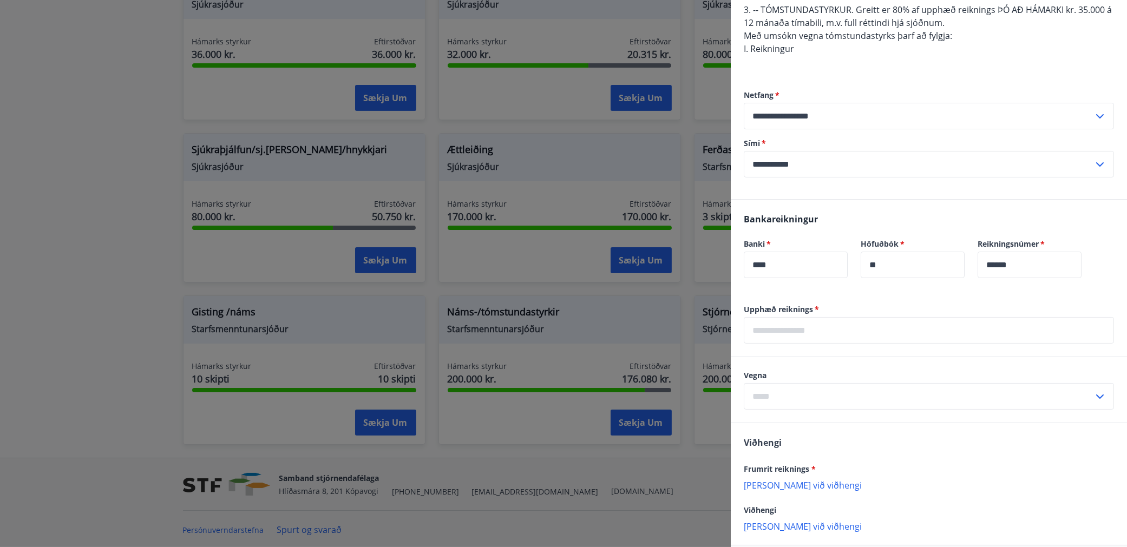
scroll to position [306, 0]
click at [783, 325] on input "text" at bounding box center [929, 330] width 370 height 27
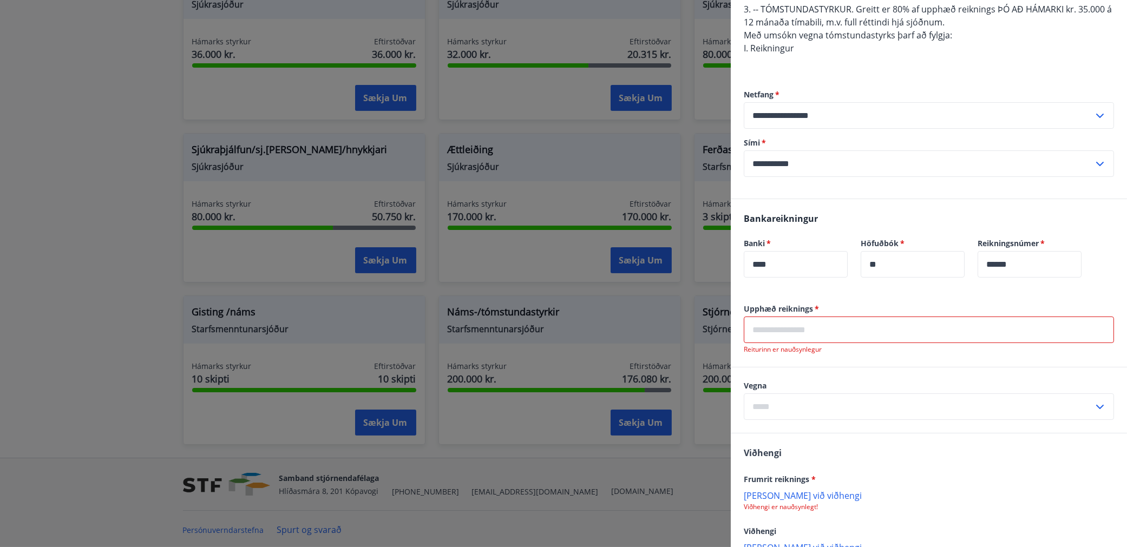
click at [792, 478] on div "Frumrit reiknings * Bæta við viðhengi Viðhengi er nauðsynlegt!" at bounding box center [929, 492] width 370 height 39
click at [787, 496] on p "Bæta við viðhengi" at bounding box center [929, 495] width 370 height 11
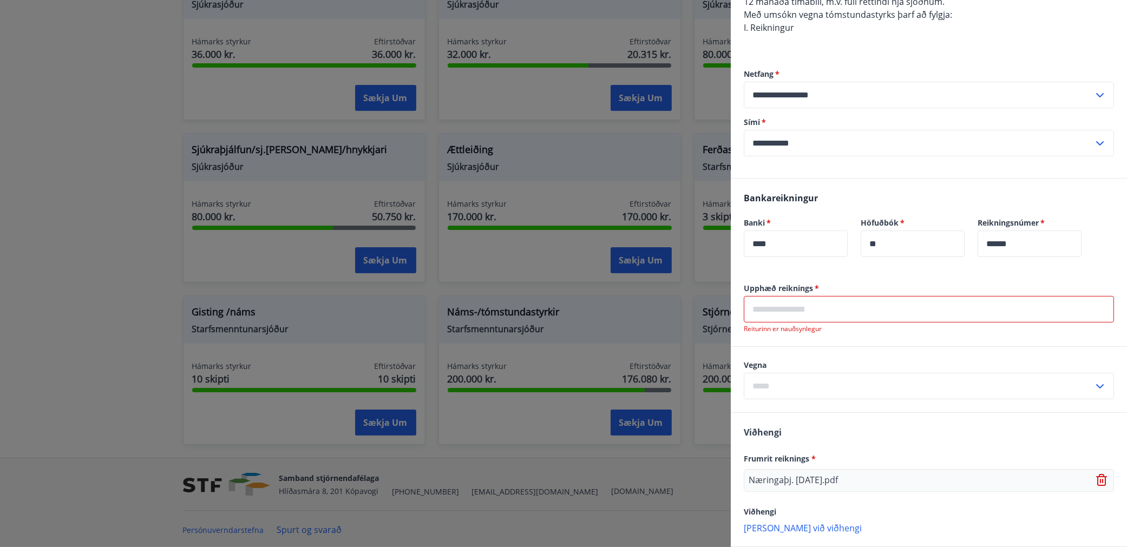
scroll to position [379, 0]
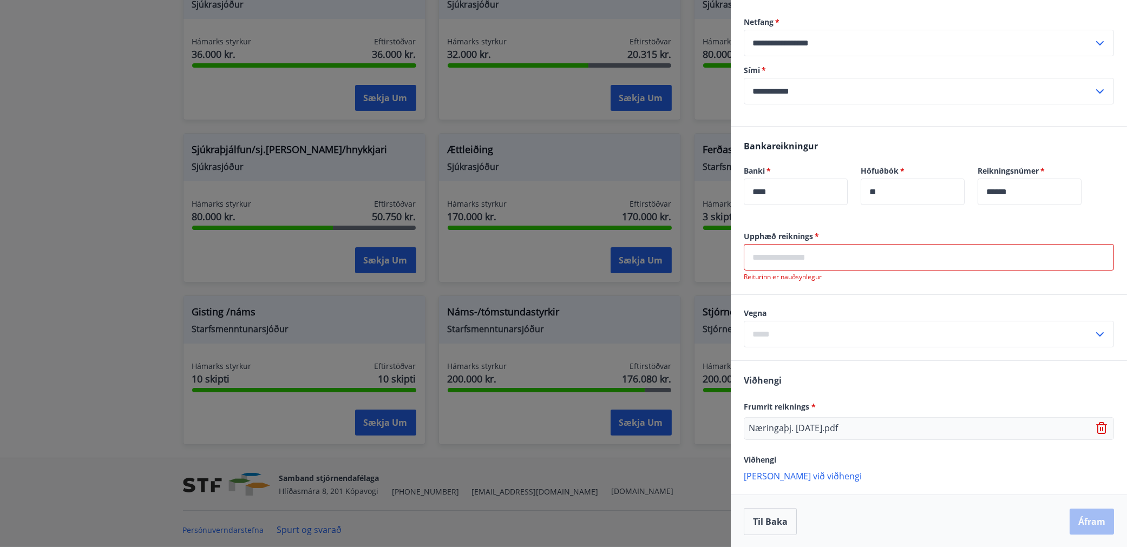
click at [800, 472] on p "Bæta við viðhengi" at bounding box center [929, 475] width 370 height 11
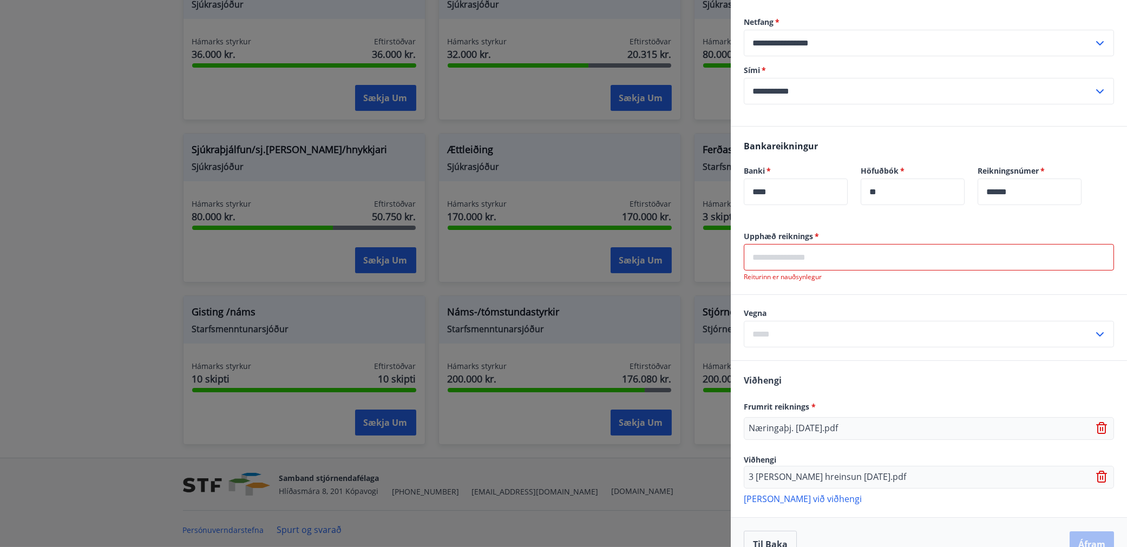
click at [1094, 333] on icon at bounding box center [1100, 334] width 13 height 13
click at [842, 398] on li "3. Tómstundastyrkur" at bounding box center [928, 396] width 369 height 19
type input "**********"
click at [786, 262] on input "text" at bounding box center [929, 257] width 370 height 27
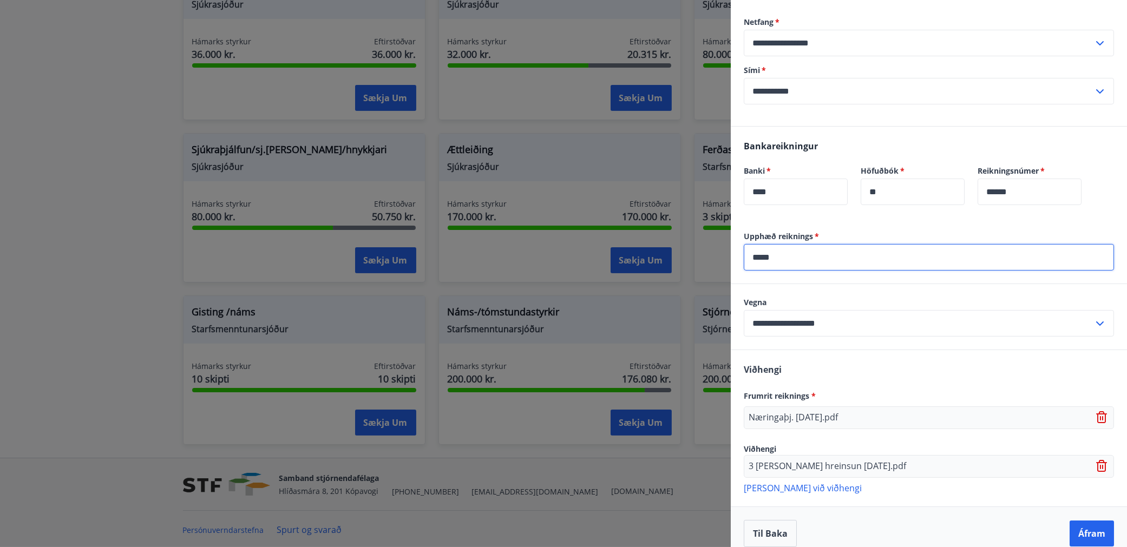
type input "*****"
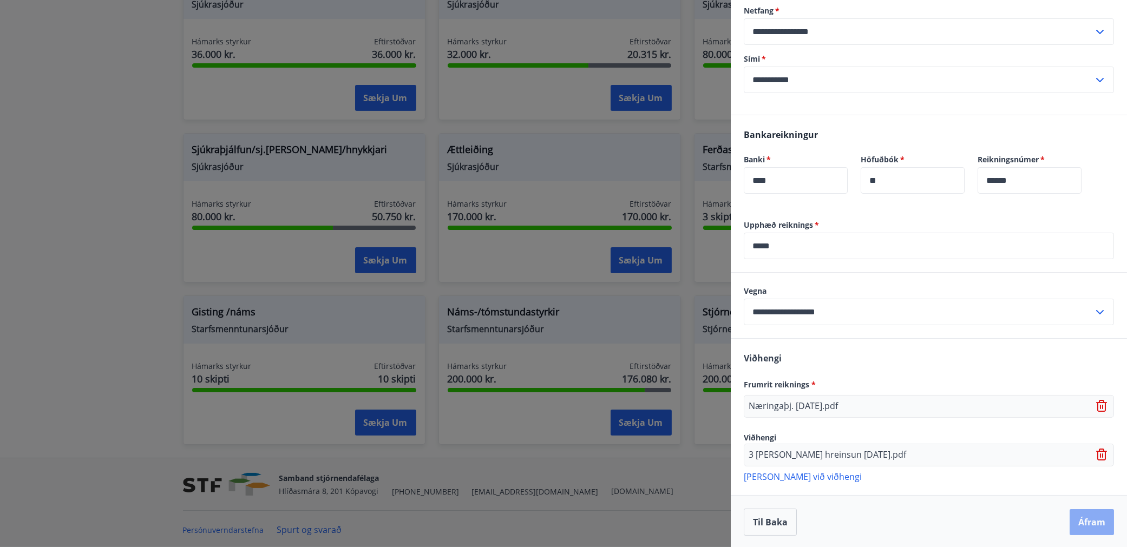
click at [1089, 516] on button "Áfram" at bounding box center [1092, 522] width 44 height 26
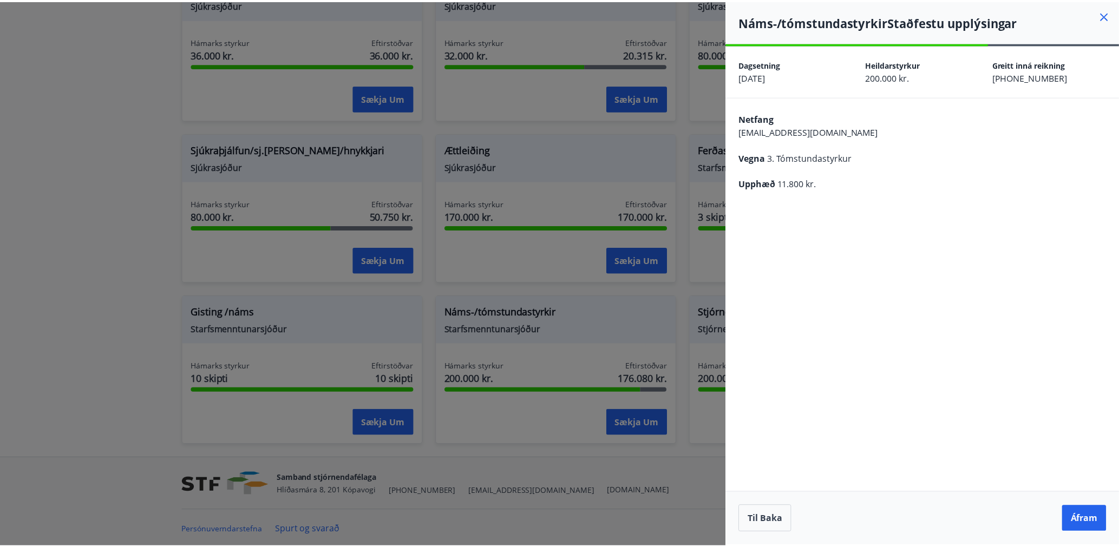
scroll to position [0, 0]
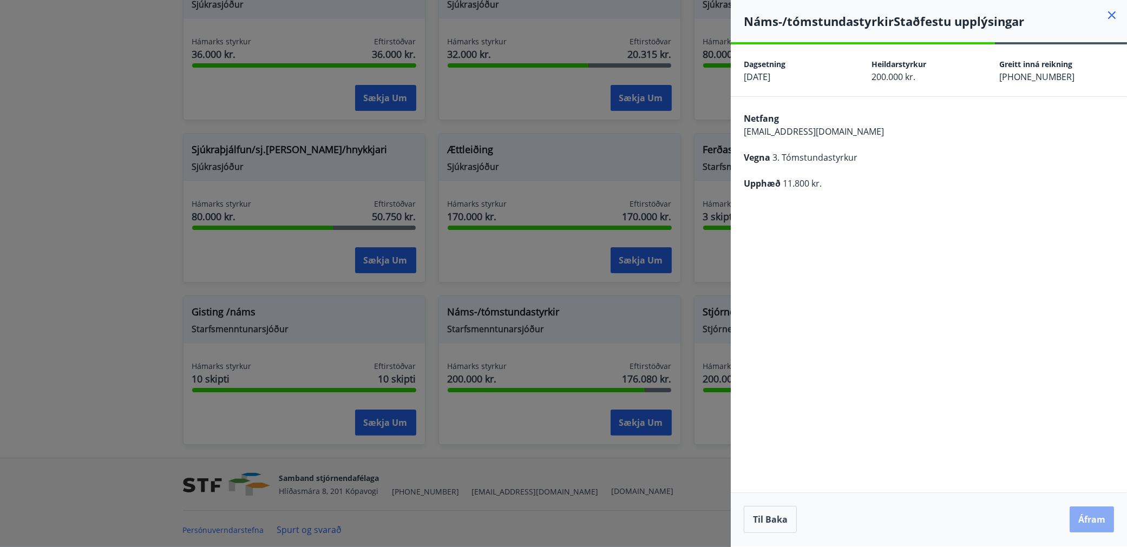
click at [1085, 522] on button "Áfram" at bounding box center [1092, 520] width 44 height 26
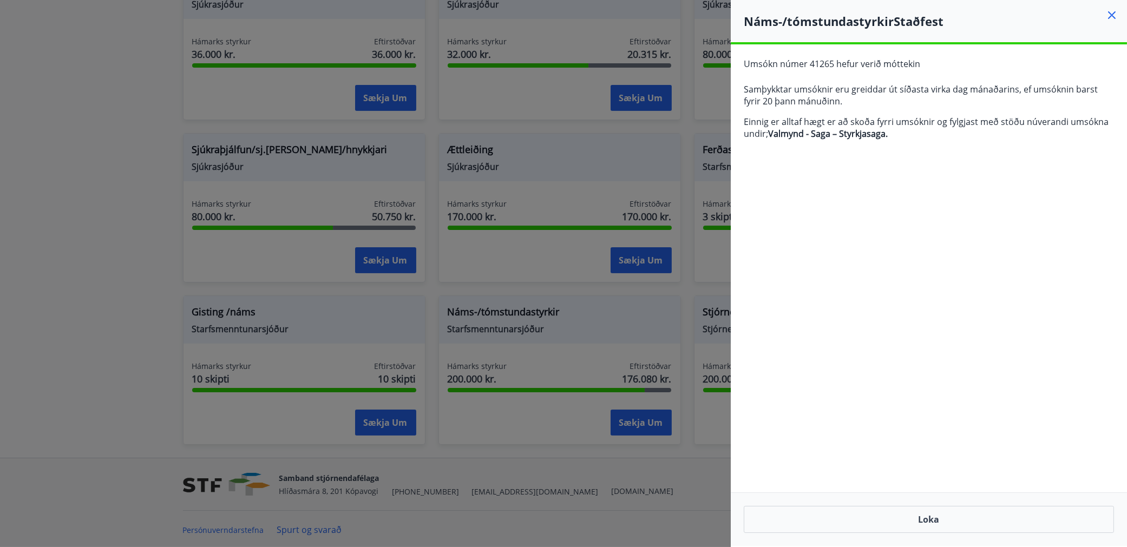
click at [1108, 14] on icon at bounding box center [1112, 15] width 13 height 13
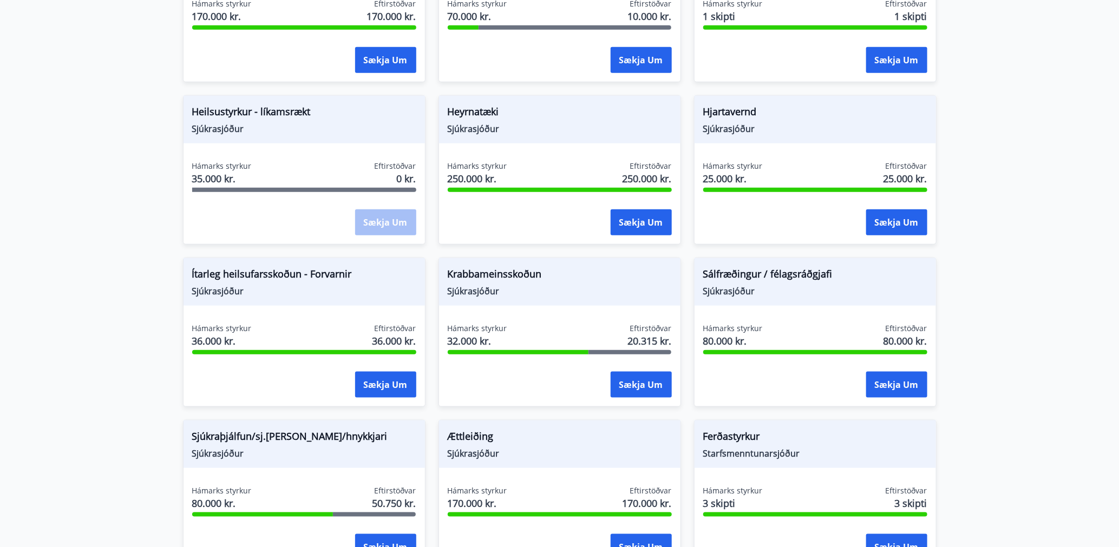
scroll to position [17, 0]
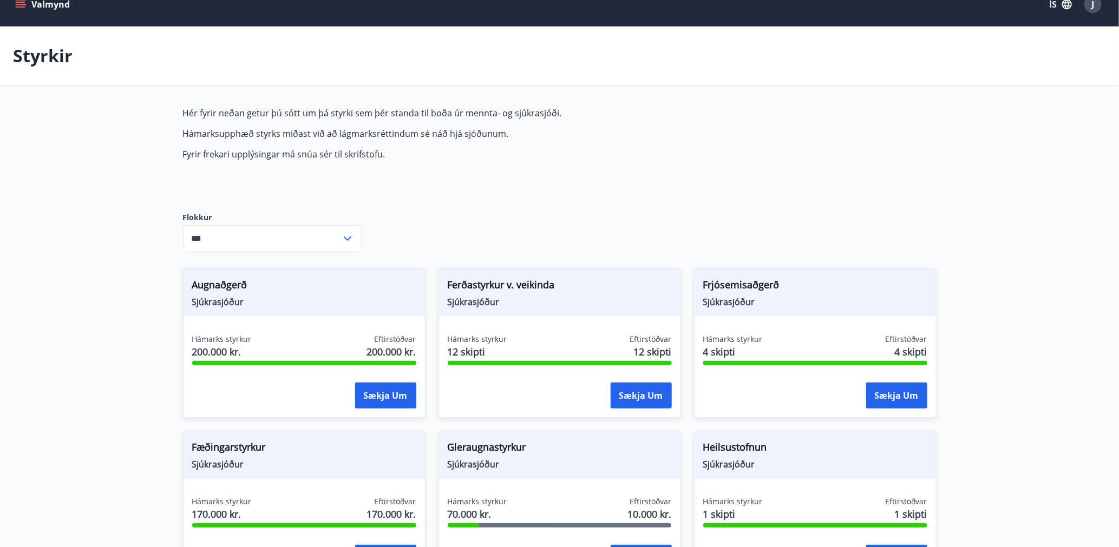
drag, startPoint x: 20, startPoint y: 9, endPoint x: 9, endPoint y: 12, distance: 11.2
click at [11, 11] on div "Valmynd ÍS J" at bounding box center [559, 4] width 1119 height 43
click at [15, 5] on icon "menu" at bounding box center [20, 4] width 11 height 11
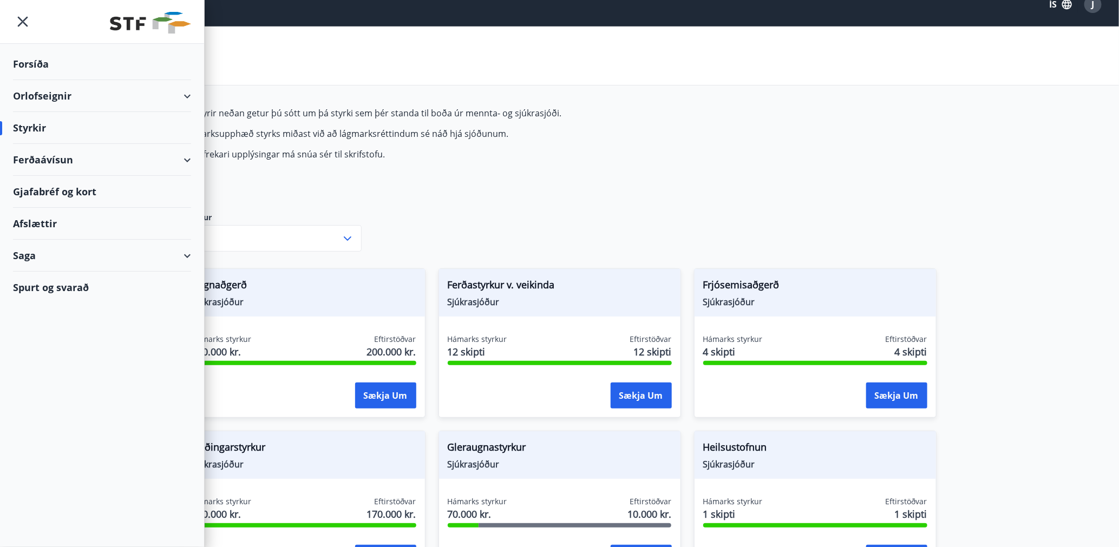
click at [49, 66] on div "Forsíða" at bounding box center [102, 64] width 178 height 32
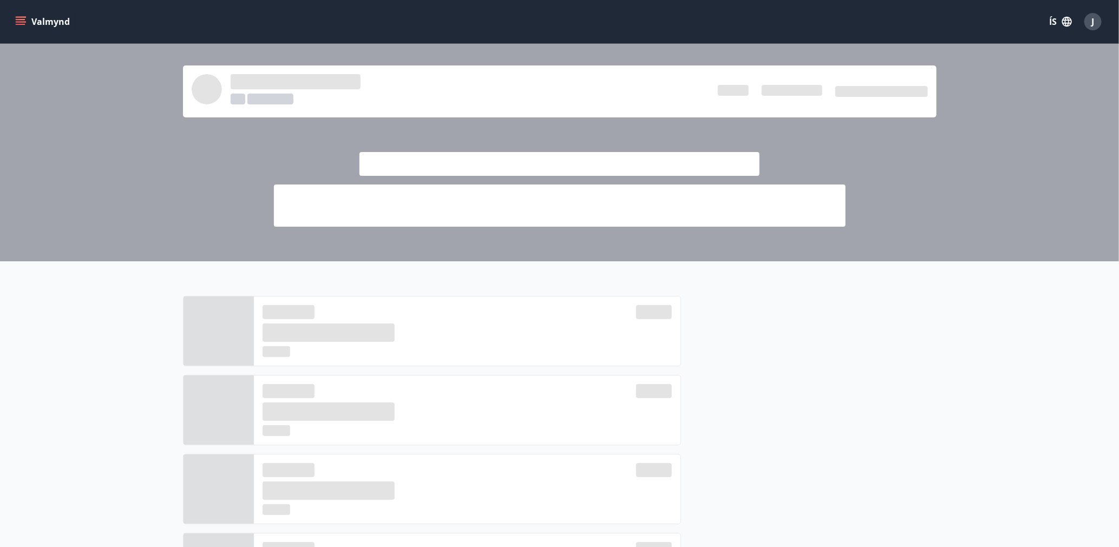
click at [22, 20] on icon "menu" at bounding box center [20, 21] width 11 height 11
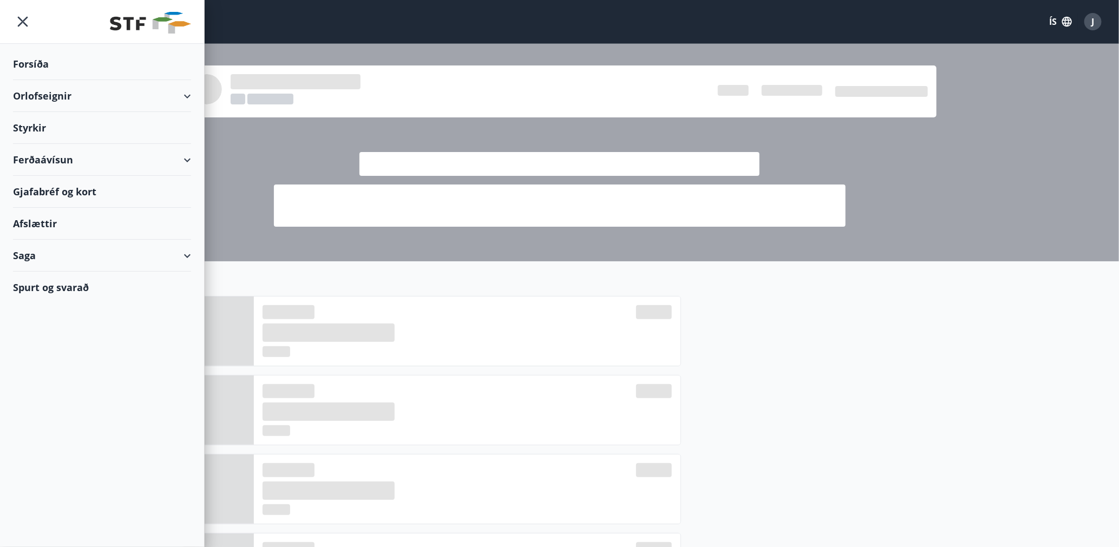
click at [37, 254] on div "Saga" at bounding box center [102, 256] width 178 height 32
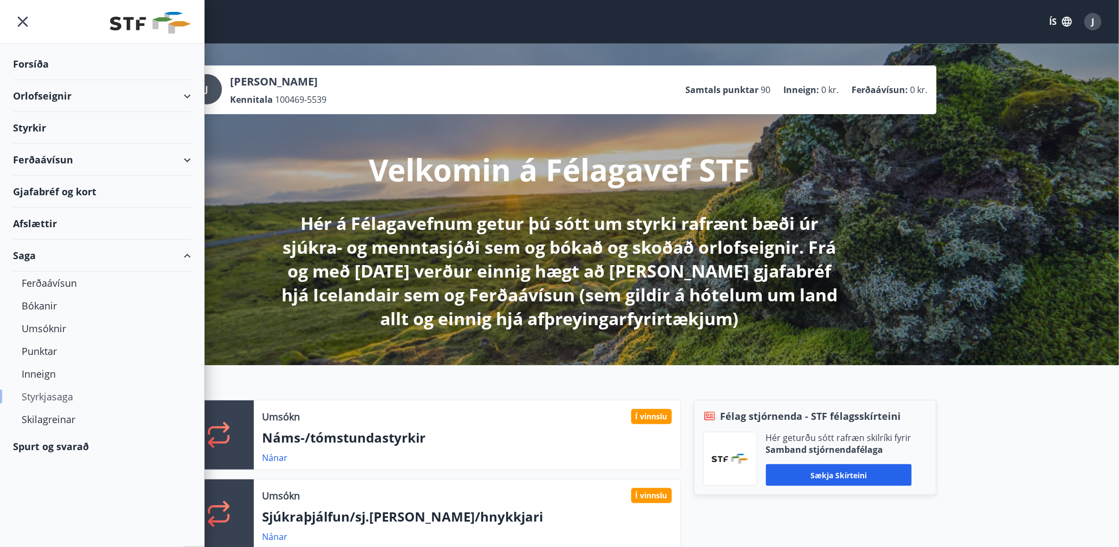
click at [56, 390] on div "Styrkjasaga" at bounding box center [102, 396] width 161 height 23
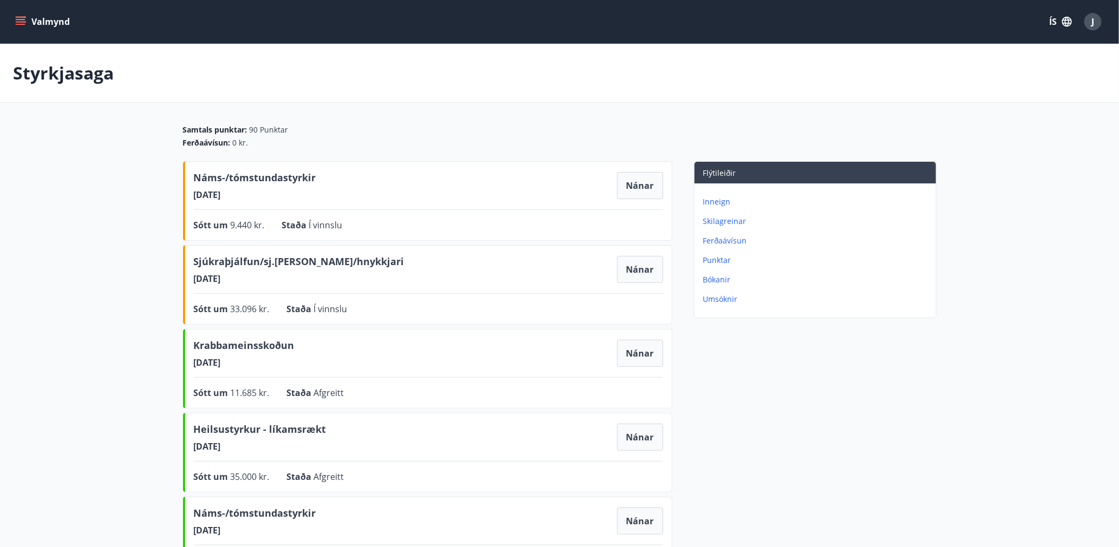
click at [723, 238] on p "Ferðaávísun" at bounding box center [817, 241] width 228 height 11
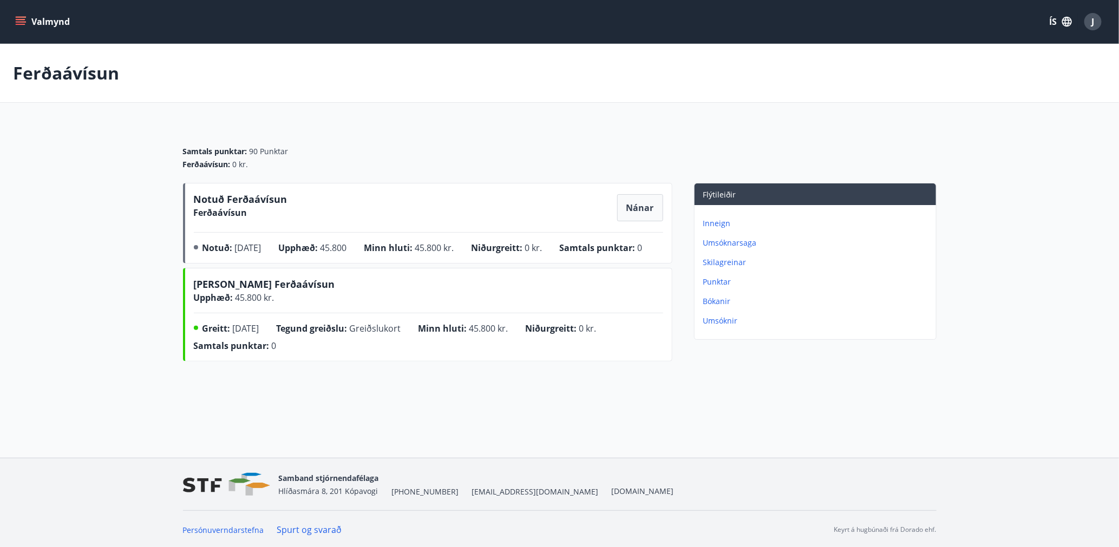
click at [23, 23] on icon "menu" at bounding box center [20, 21] width 11 height 11
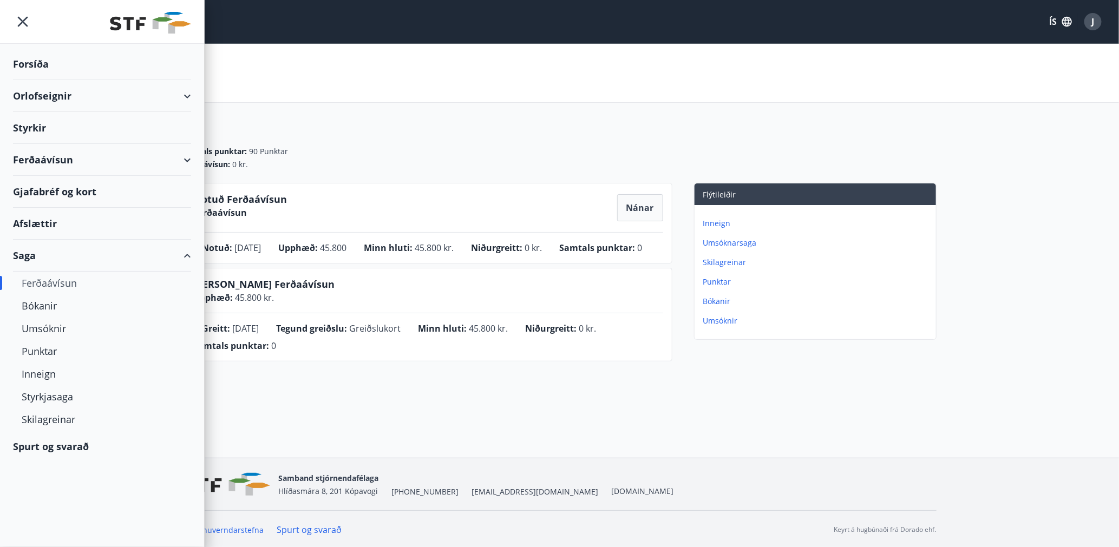
click at [42, 93] on div "Orlofseignir" at bounding box center [102, 96] width 178 height 32
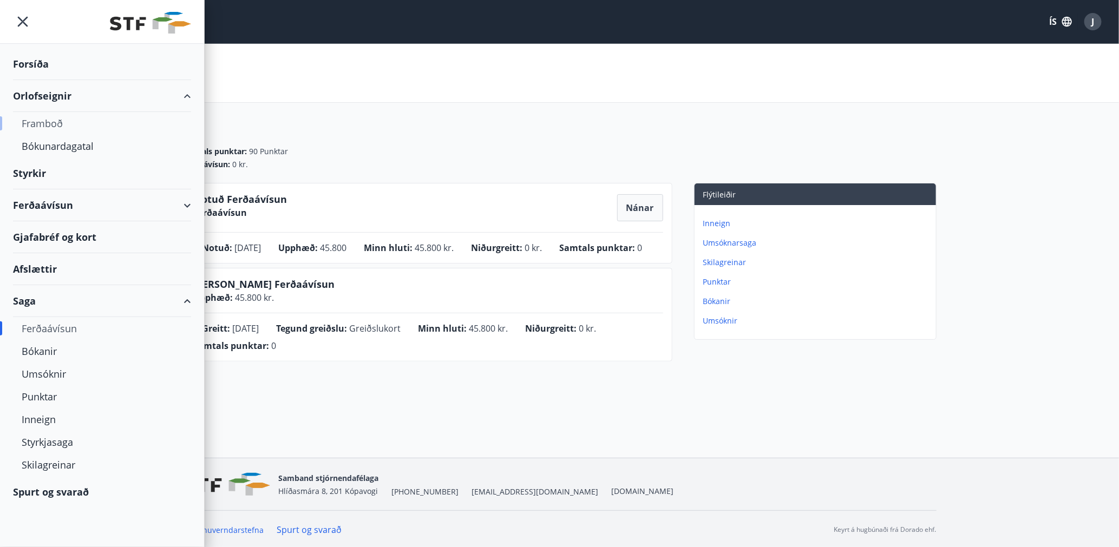
click at [51, 123] on div "Framboð" at bounding box center [102, 123] width 161 height 23
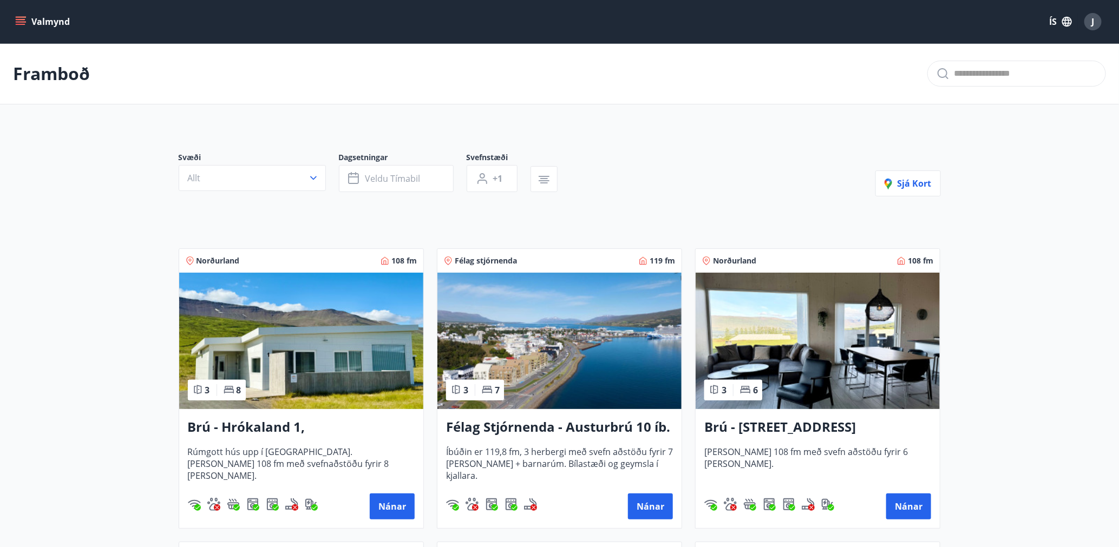
click at [22, 15] on button "Valmynd" at bounding box center [43, 21] width 61 height 19
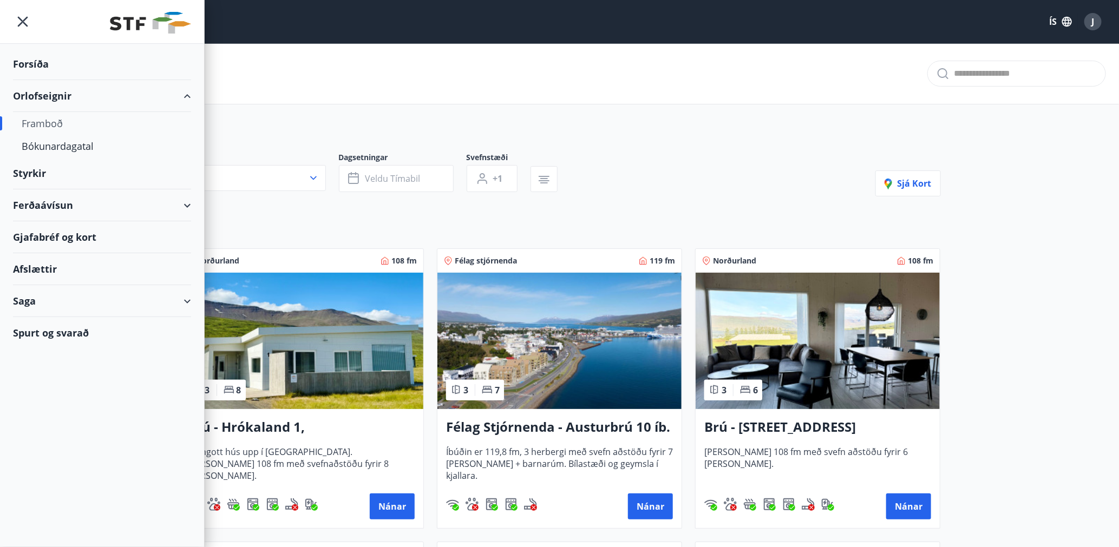
click at [33, 200] on div "Ferðaávísun" at bounding box center [102, 205] width 178 height 32
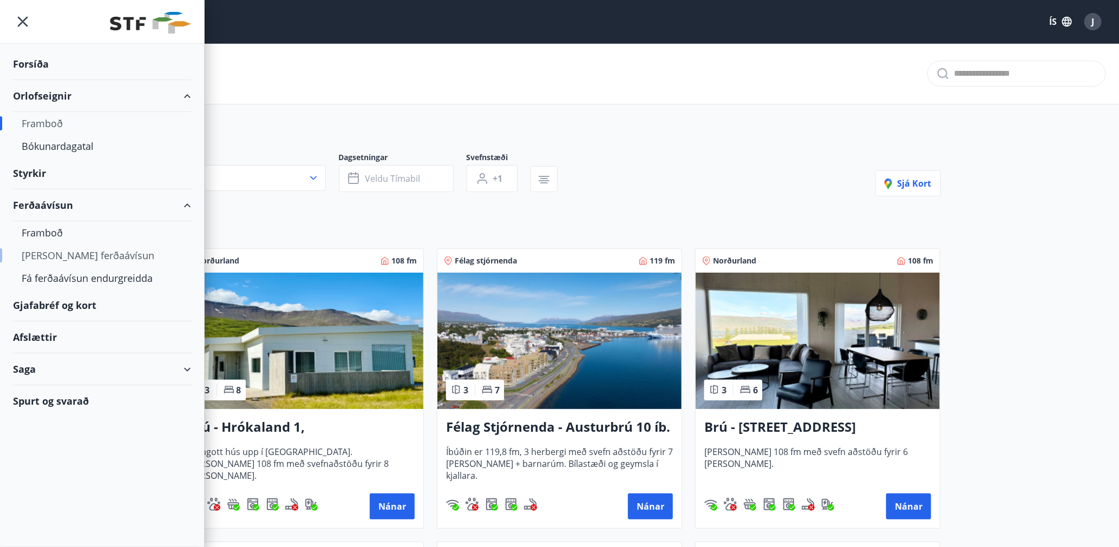
click at [47, 254] on div "Kaupa ferðaávísun" at bounding box center [102, 255] width 161 height 23
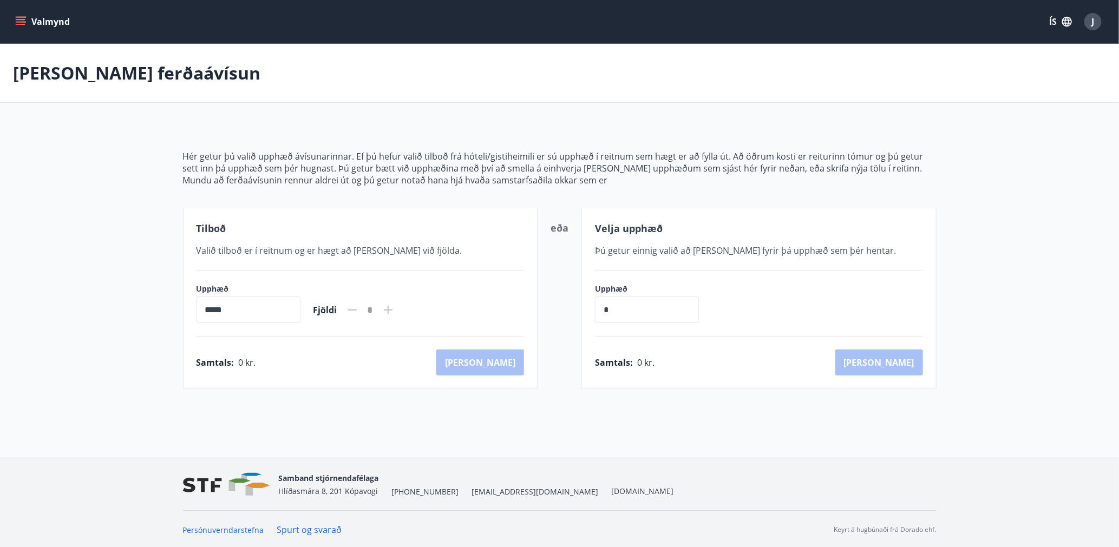
click at [21, 28] on button "Valmynd" at bounding box center [43, 21] width 61 height 19
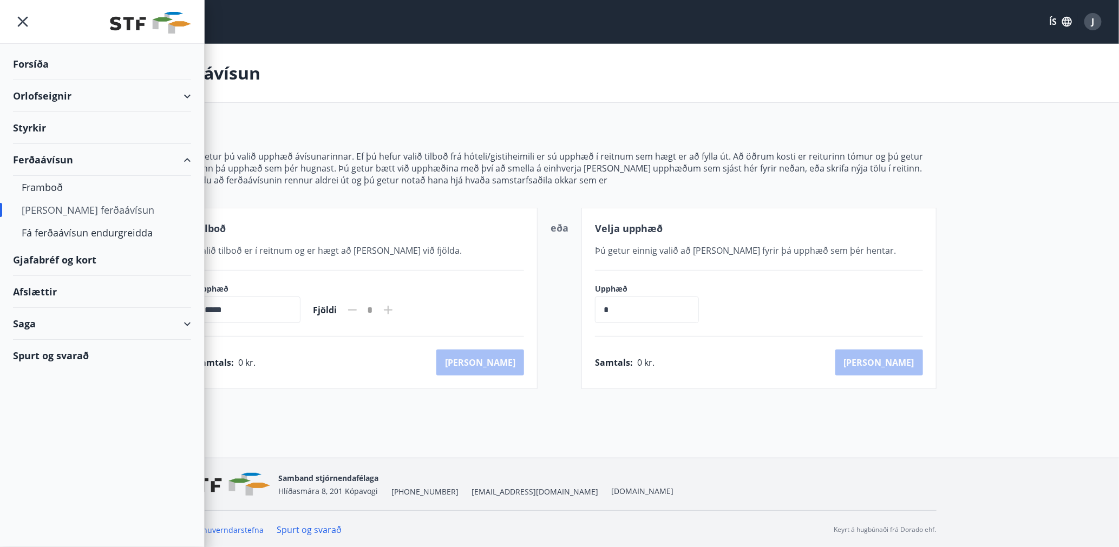
click at [42, 258] on div "Gjafabréf og kort" at bounding box center [102, 260] width 178 height 32
